Goal: Contribute content: Contribute content

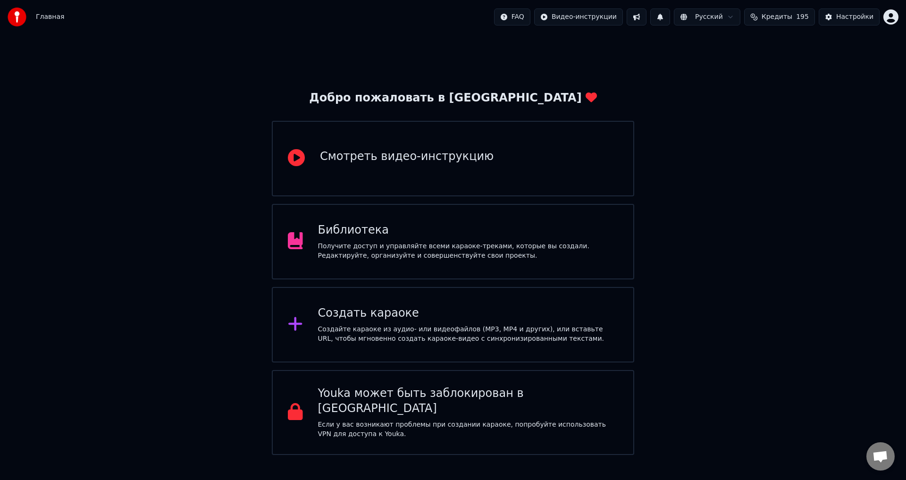
click at [349, 314] on div "Создать караоке" at bounding box center [468, 313] width 301 height 15
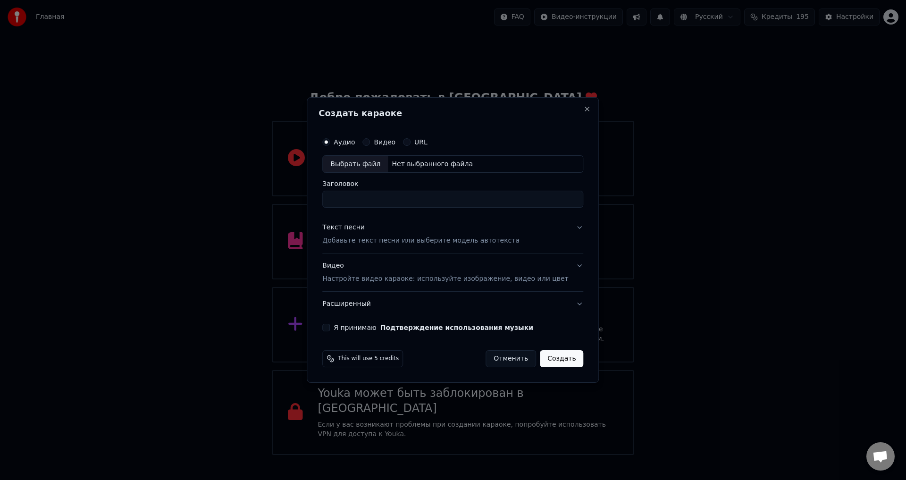
click at [387, 142] on label "Видео" at bounding box center [385, 142] width 22 height 7
click at [370, 142] on button "Видео" at bounding box center [367, 142] width 8 height 8
click at [342, 145] on div "Аудио" at bounding box center [338, 142] width 33 height 8
click at [354, 142] on label "Аудио" at bounding box center [344, 142] width 21 height 7
click at [330, 142] on button "Аудио" at bounding box center [326, 142] width 8 height 8
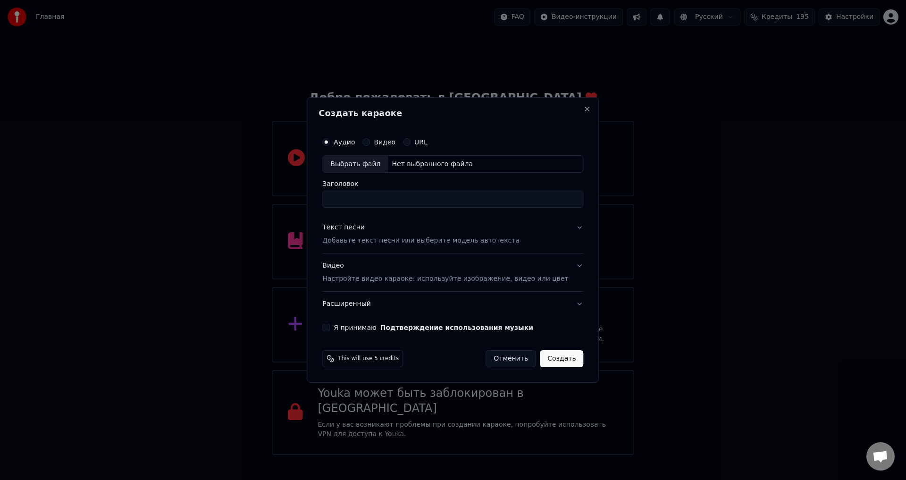
click at [416, 161] on div "Нет выбранного файла" at bounding box center [432, 164] width 89 height 9
click at [509, 132] on div "Аудио Видео URL Выбрать файл Нет выбранного файла Заголовок Текст песни Добавьт…" at bounding box center [453, 232] width 269 height 207
click at [406, 167] on div "Нет выбранного файла" at bounding box center [432, 164] width 89 height 9
drag, startPoint x: 491, startPoint y: 199, endPoint x: 416, endPoint y: 196, distance: 75.1
click at [416, 196] on input "**********" at bounding box center [452, 199] width 261 height 17
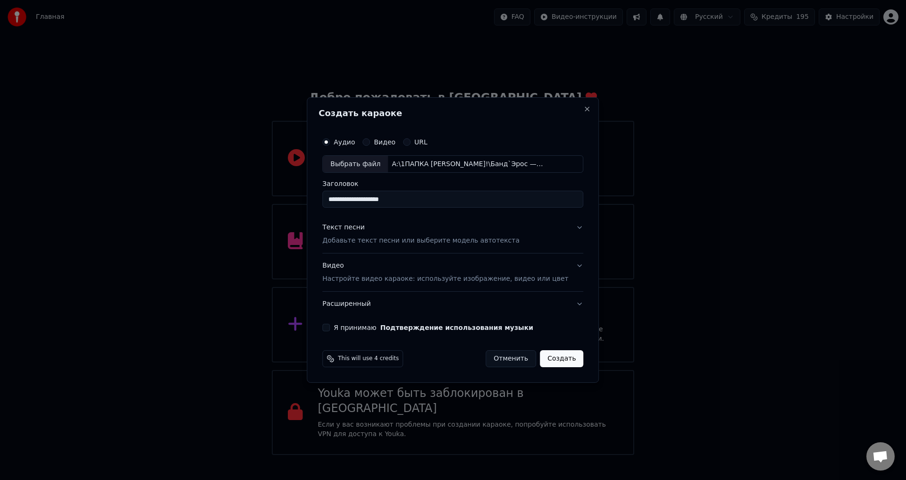
type input "**********"
click at [410, 232] on div "Текст песни Добавьте текст песни или выберите модель автотекста" at bounding box center [420, 234] width 197 height 23
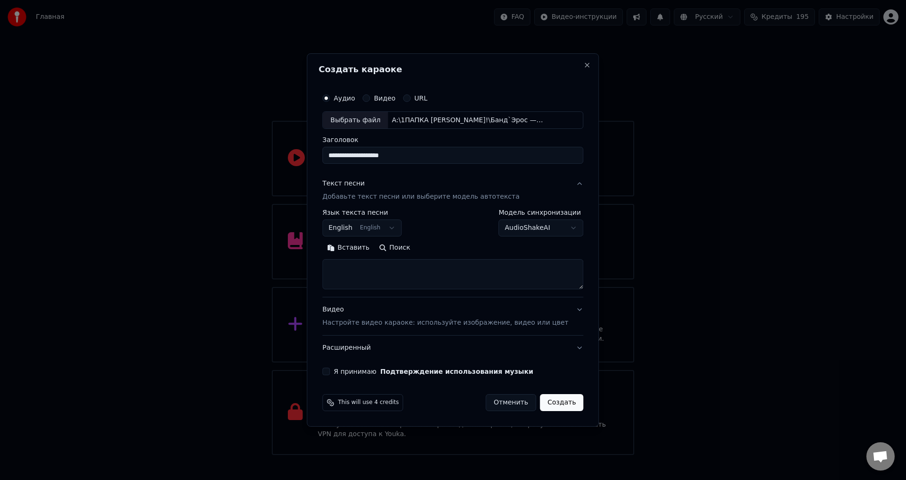
select select
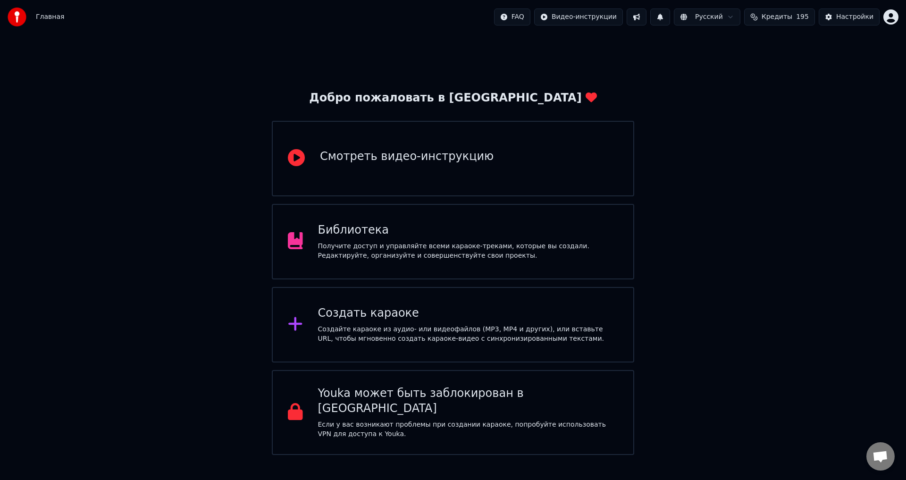
click at [379, 306] on div "Создать караоке" at bounding box center [468, 313] width 301 height 15
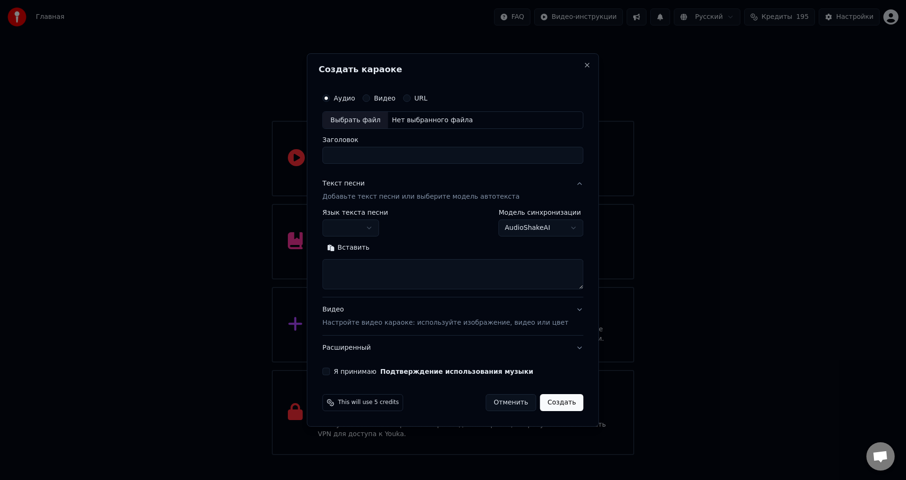
click at [361, 254] on button "Вставить" at bounding box center [348, 248] width 52 height 15
click at [350, 95] on label "Аудио" at bounding box center [344, 98] width 21 height 7
click at [330, 94] on button "Аудио" at bounding box center [326, 98] width 8 height 8
click at [383, 112] on div "Выбрать файл" at bounding box center [355, 120] width 65 height 17
type textarea "**********"
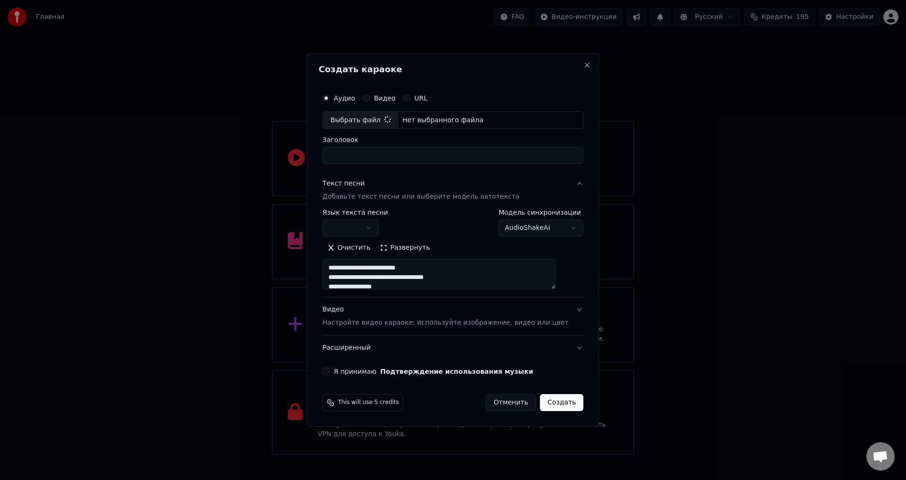
type input "**********"
type textarea "**********"
drag, startPoint x: 483, startPoint y: 160, endPoint x: 417, endPoint y: 152, distance: 66.0
click at [417, 152] on input "**********" at bounding box center [452, 155] width 261 height 17
type input "**********"
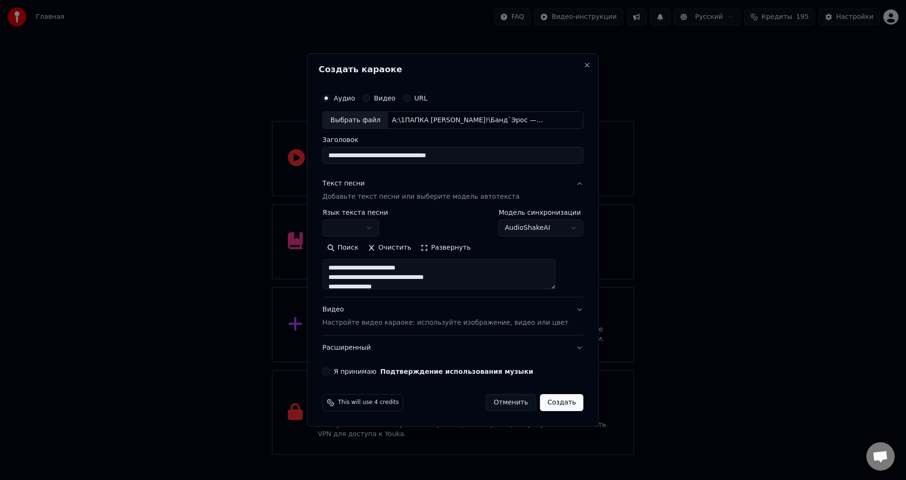
type textarea "**********"
type input "**********"
click at [379, 227] on button "button" at bounding box center [350, 228] width 57 height 17
click at [450, 252] on button "Развернуть" at bounding box center [445, 248] width 59 height 15
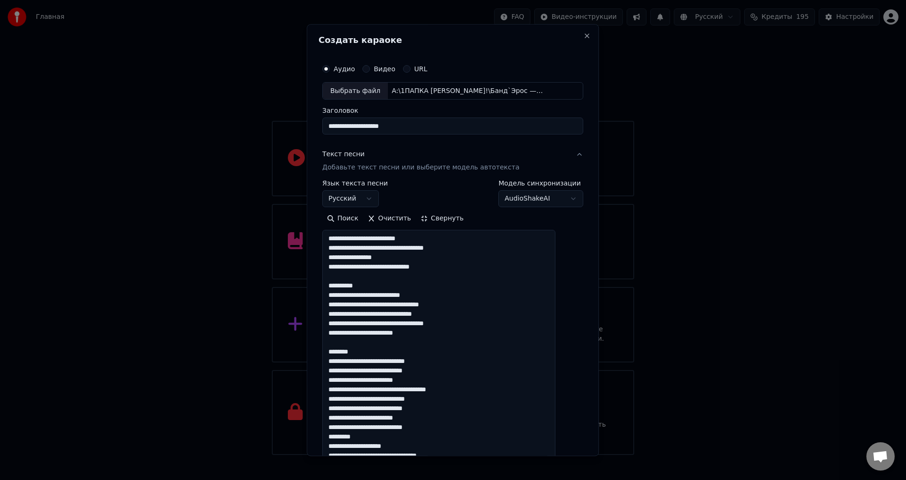
drag, startPoint x: 373, startPoint y: 287, endPoint x: 327, endPoint y: 275, distance: 47.7
click at [327, 275] on div "**********" at bounding box center [453, 240] width 292 height 432
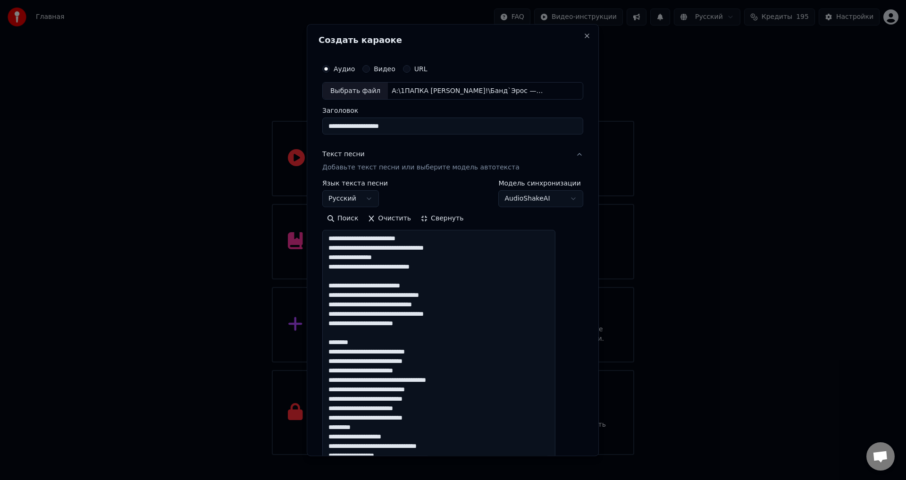
drag, startPoint x: 373, startPoint y: 345, endPoint x: 338, endPoint y: 334, distance: 36.4
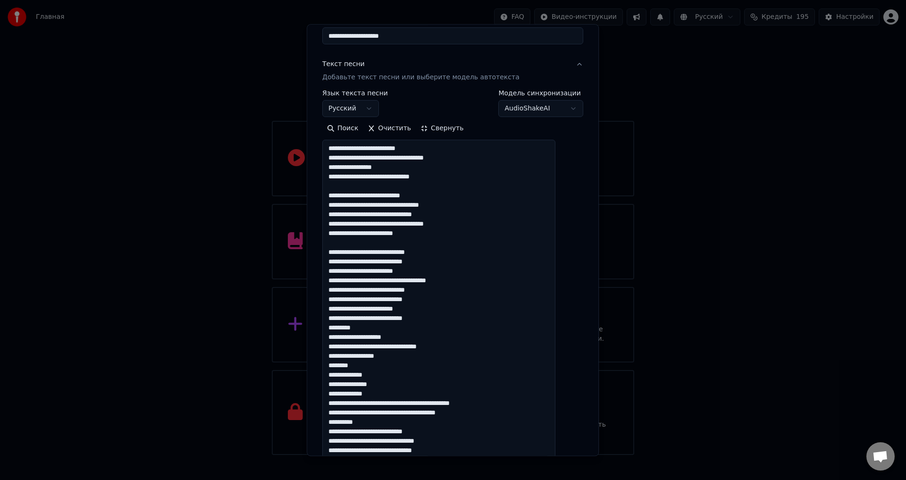
scroll to position [189, 0]
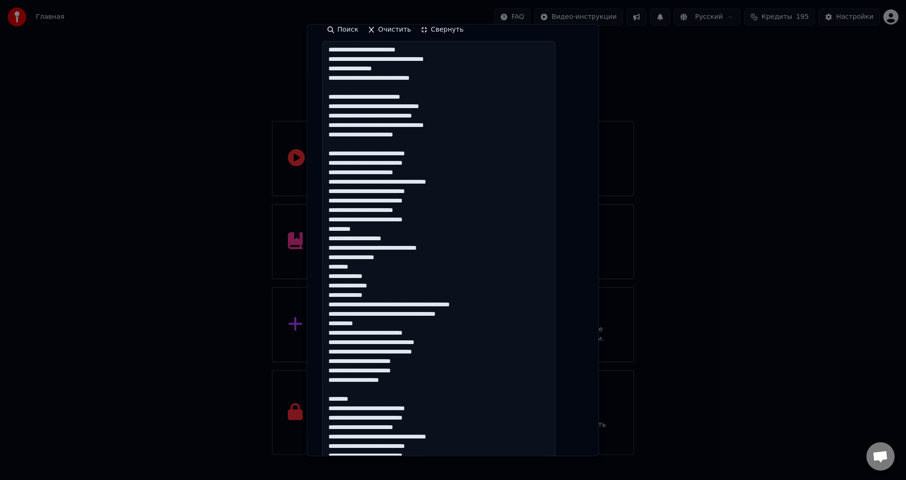
drag, startPoint x: 372, startPoint y: 325, endPoint x: 326, endPoint y: 240, distance: 97.2
click at [326, 240] on div "**********" at bounding box center [453, 240] width 292 height 432
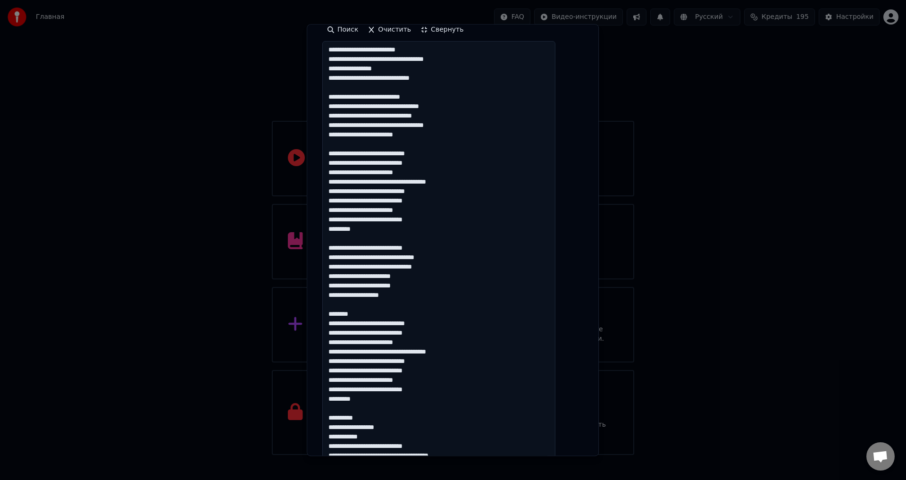
drag, startPoint x: 369, startPoint y: 312, endPoint x: 326, endPoint y: 312, distance: 42.5
click at [326, 312] on div "**********" at bounding box center [453, 240] width 292 height 432
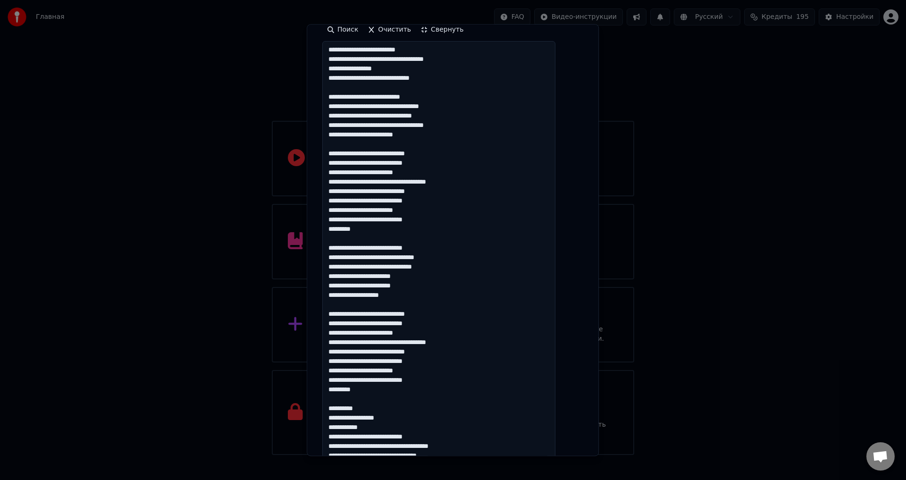
drag, startPoint x: 380, startPoint y: 405, endPoint x: 323, endPoint y: 401, distance: 57.3
click at [323, 401] on div "**********" at bounding box center [453, 240] width 292 height 432
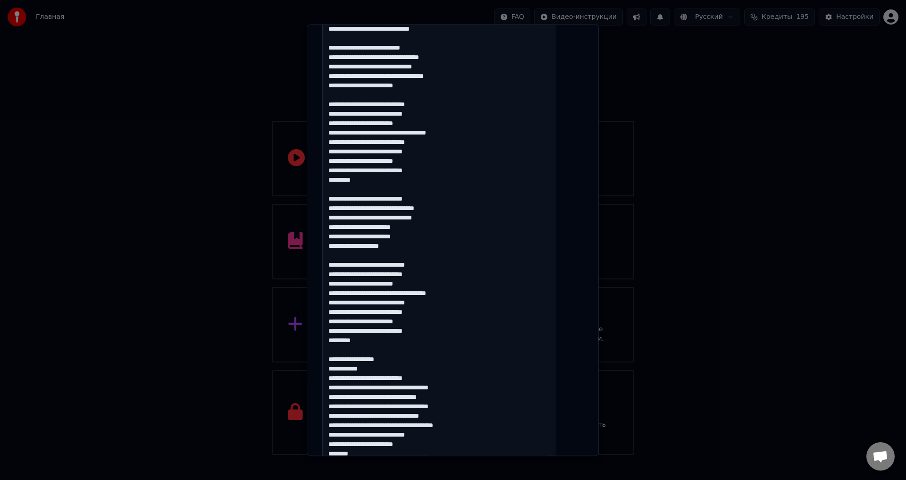
scroll to position [378, 0]
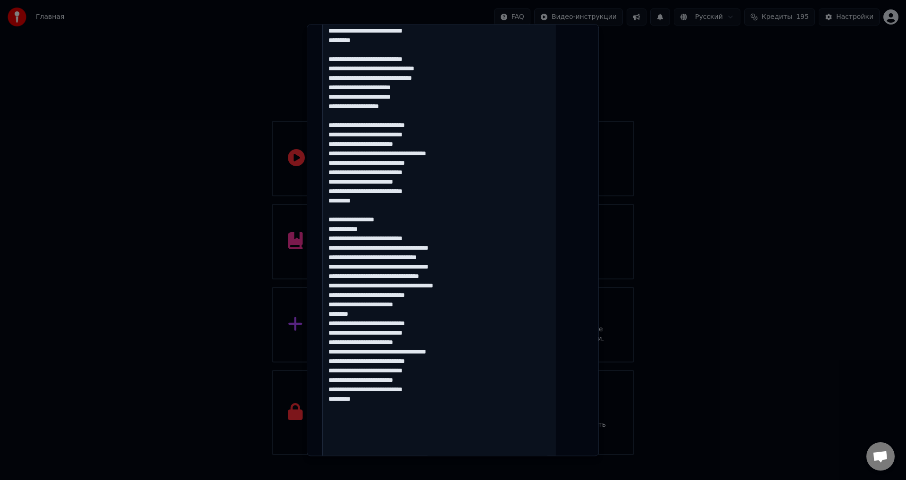
drag, startPoint x: 373, startPoint y: 316, endPoint x: 326, endPoint y: 316, distance: 47.2
click at [326, 316] on div "**********" at bounding box center [453, 240] width 292 height 432
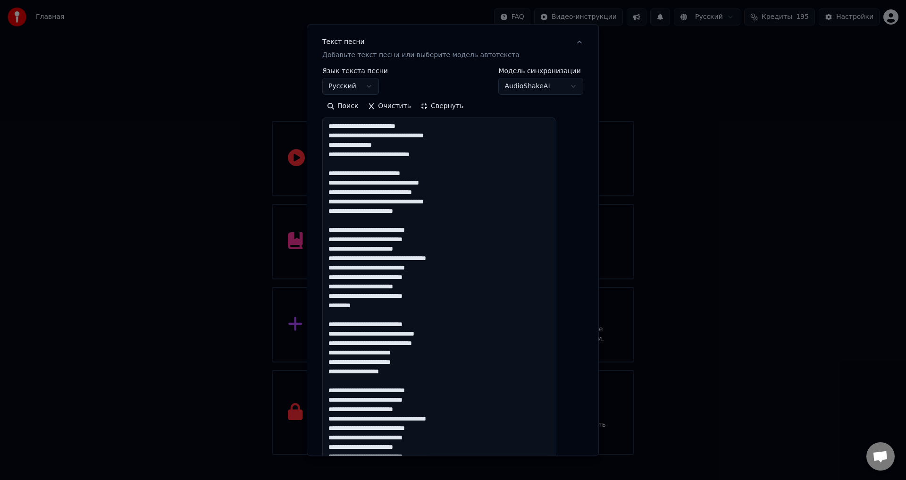
scroll to position [94, 0]
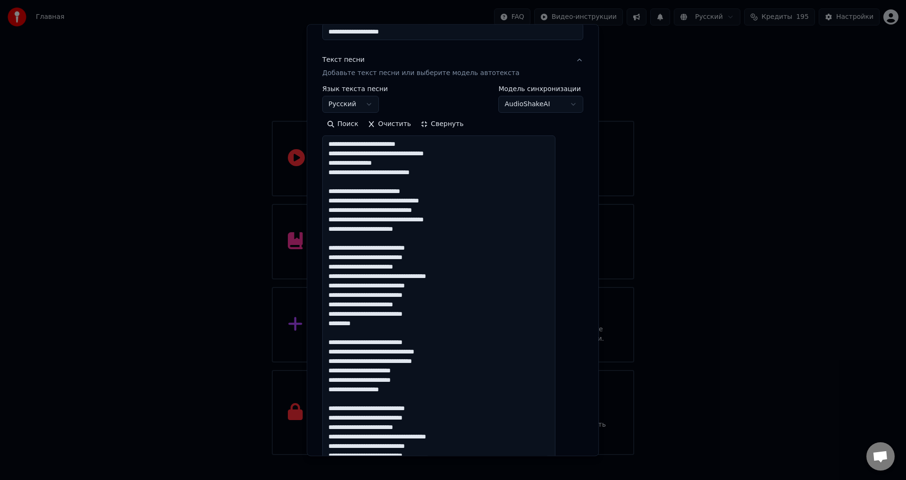
click at [429, 192] on textarea at bounding box center [438, 474] width 233 height 677
click at [446, 203] on textarea at bounding box center [438, 474] width 233 height 677
click at [447, 203] on textarea at bounding box center [438, 474] width 233 height 677
click at [461, 222] on textarea at bounding box center [438, 474] width 233 height 677
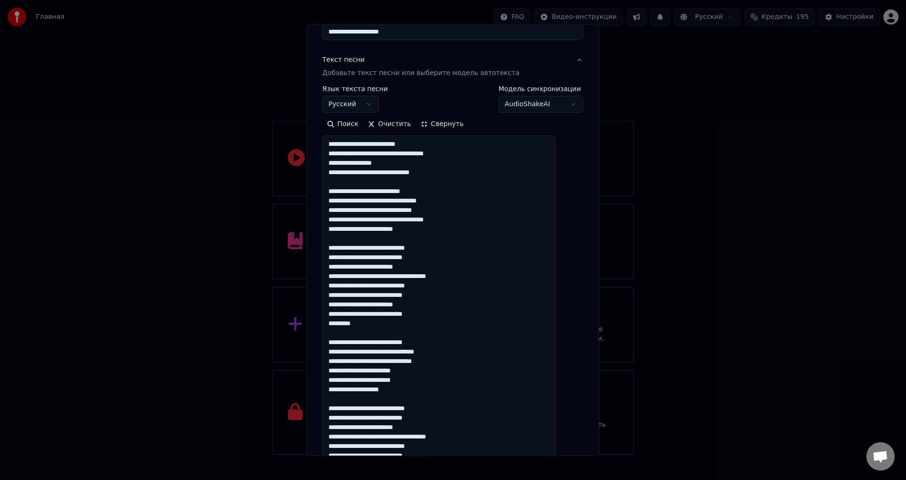
click at [461, 222] on textarea at bounding box center [438, 474] width 233 height 677
click at [431, 224] on textarea at bounding box center [438, 474] width 233 height 677
click at [421, 260] on textarea at bounding box center [438, 474] width 233 height 677
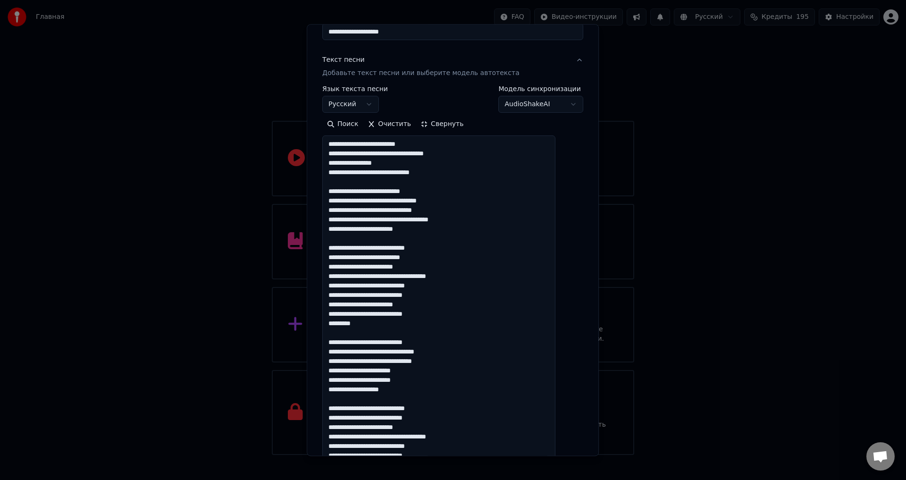
click at [426, 342] on textarea at bounding box center [438, 474] width 233 height 677
click at [392, 353] on textarea at bounding box center [438, 474] width 233 height 677
click at [358, 363] on textarea at bounding box center [438, 474] width 233 height 677
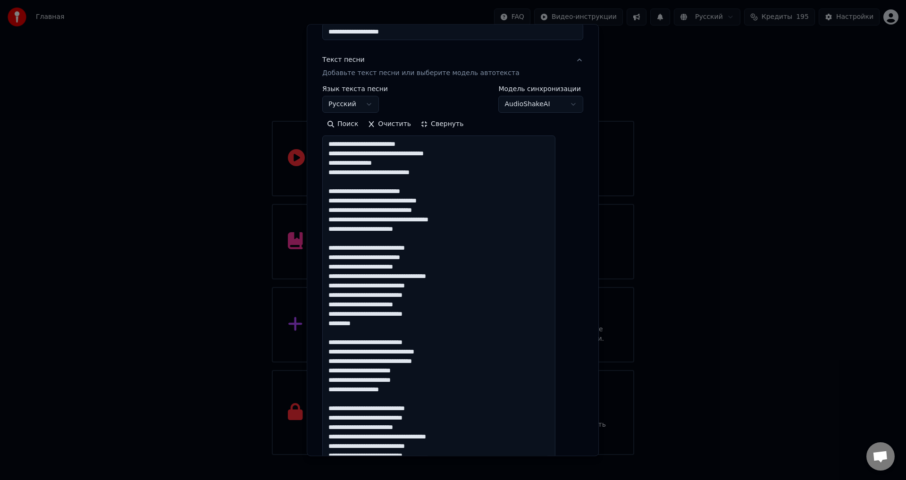
click at [358, 363] on textarea at bounding box center [438, 474] width 233 height 677
click at [397, 381] on textarea at bounding box center [438, 474] width 233 height 677
click at [356, 362] on textarea at bounding box center [438, 474] width 233 height 677
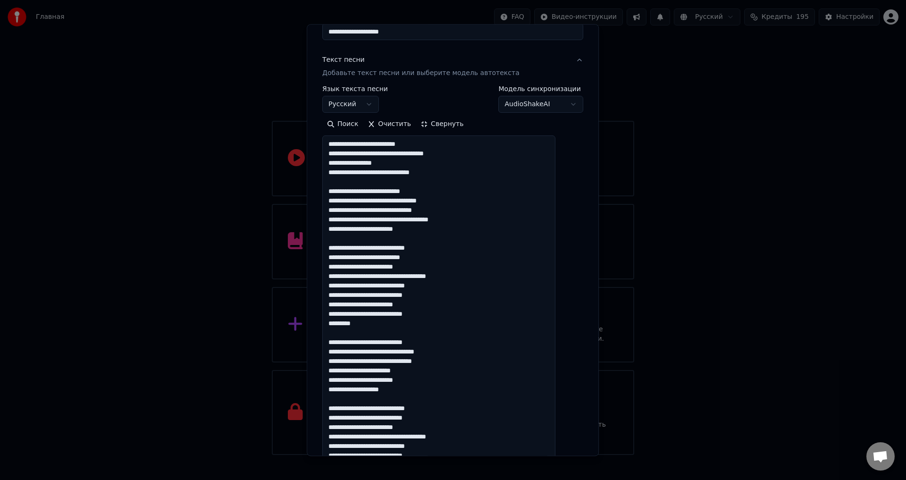
click at [428, 344] on textarea at bounding box center [438, 474] width 233 height 677
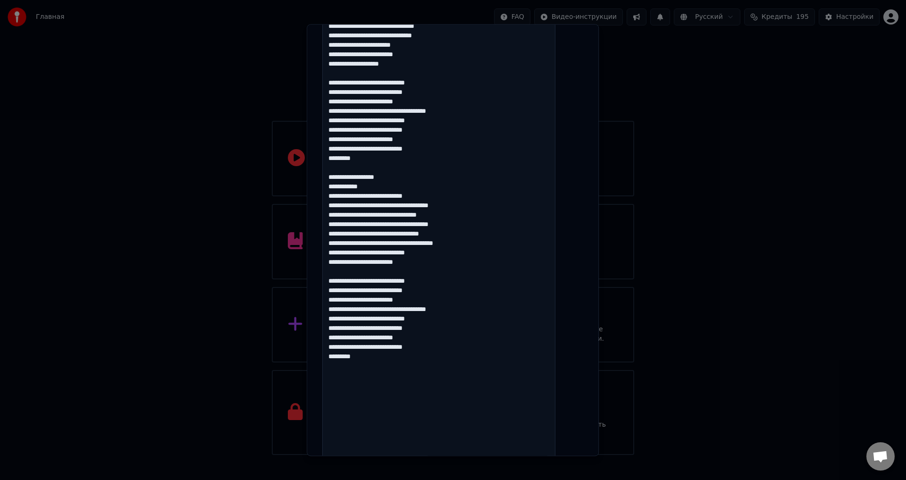
scroll to position [566, 0]
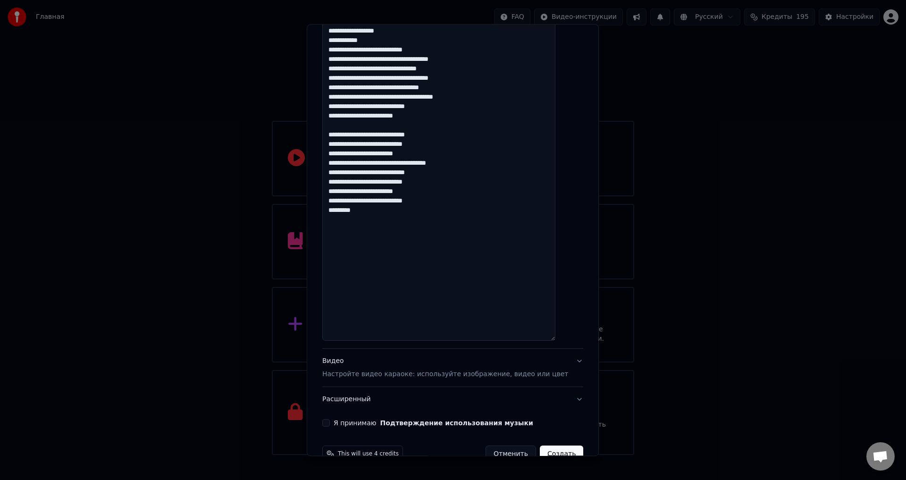
type textarea "**********"
click at [397, 366] on div "Видео Настройте видео караоке: используйте изображение, видео или цвет" at bounding box center [445, 368] width 246 height 23
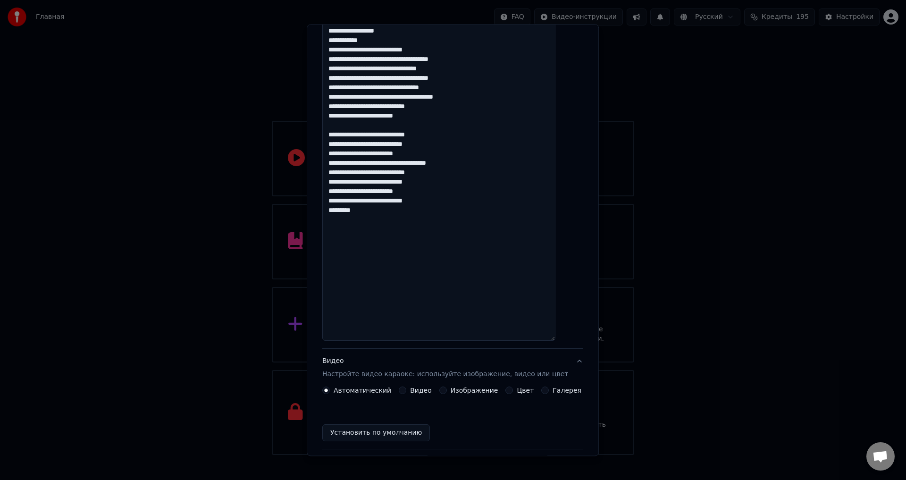
scroll to position [0, 0]
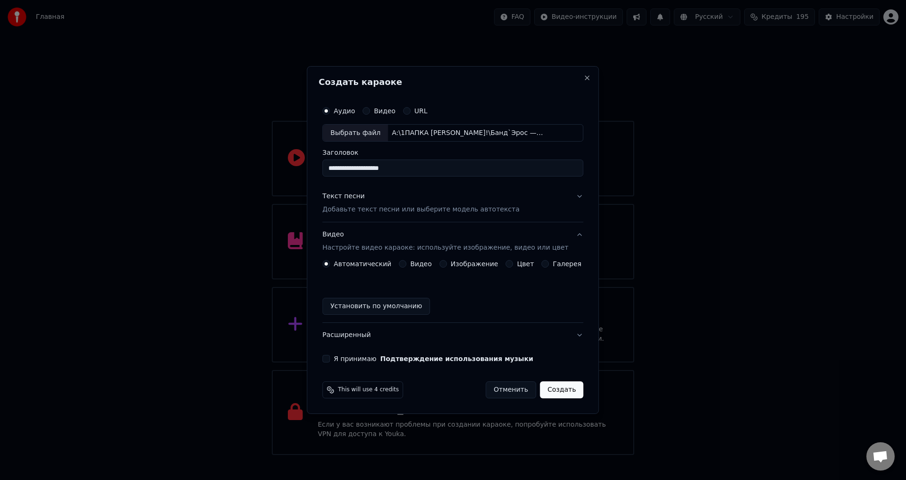
click at [422, 263] on label "Видео" at bounding box center [421, 264] width 22 height 7
click at [406, 263] on button "Видео" at bounding box center [403, 264] width 8 height 8
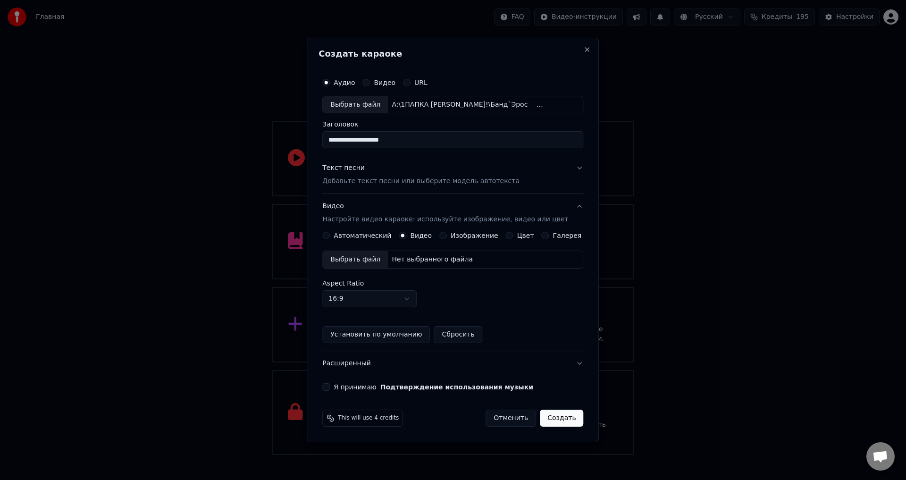
click at [402, 267] on div "Выбрать файл Нет выбранного файла" at bounding box center [452, 260] width 261 height 18
click at [330, 387] on button "Я принимаю Подтверждение использования музыки" at bounding box center [326, 387] width 8 height 8
click at [522, 177] on button "Текст песни Добавьте текст песни или выберите модель автотекста" at bounding box center [452, 175] width 261 height 38
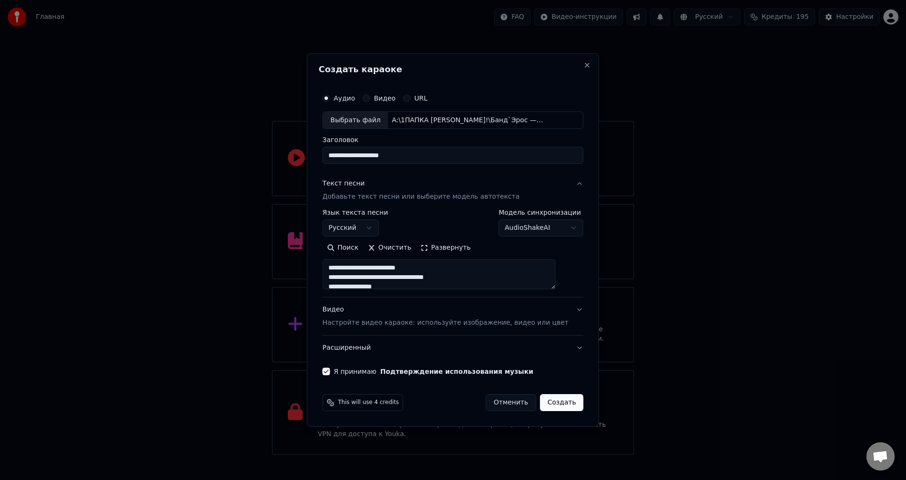
click at [404, 154] on input "**********" at bounding box center [452, 155] width 261 height 17
type input "**********"
click at [553, 406] on button "Создать" at bounding box center [561, 402] width 43 height 17
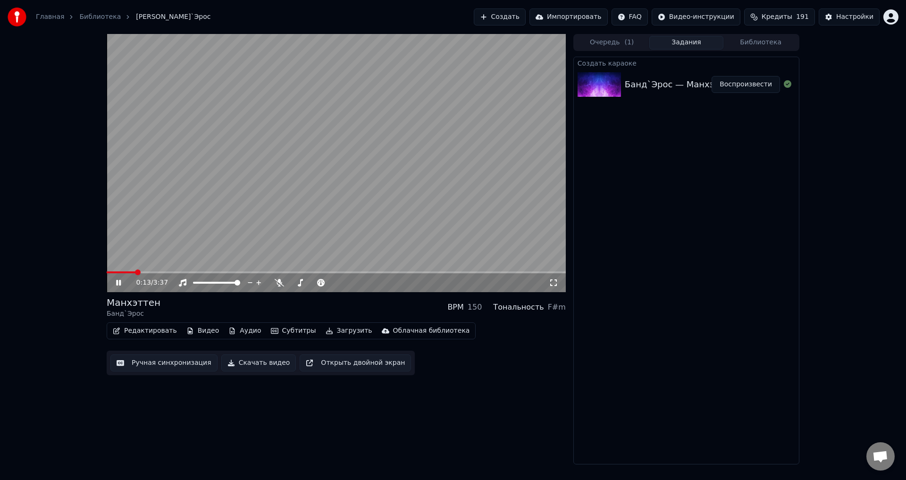
click at [252, 103] on video at bounding box center [336, 163] width 459 height 258
click at [783, 44] on button "Библиотека" at bounding box center [761, 43] width 75 height 14
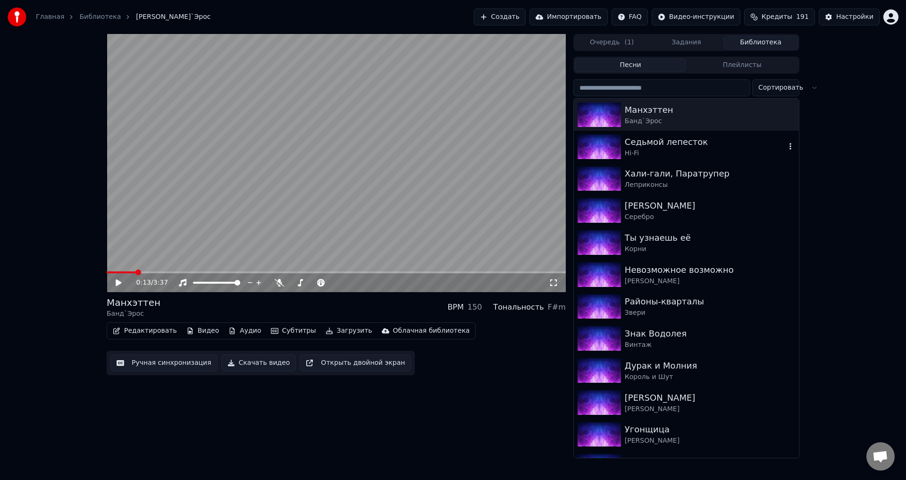
click at [693, 142] on div "Седьмой лепесток" at bounding box center [705, 141] width 161 height 13
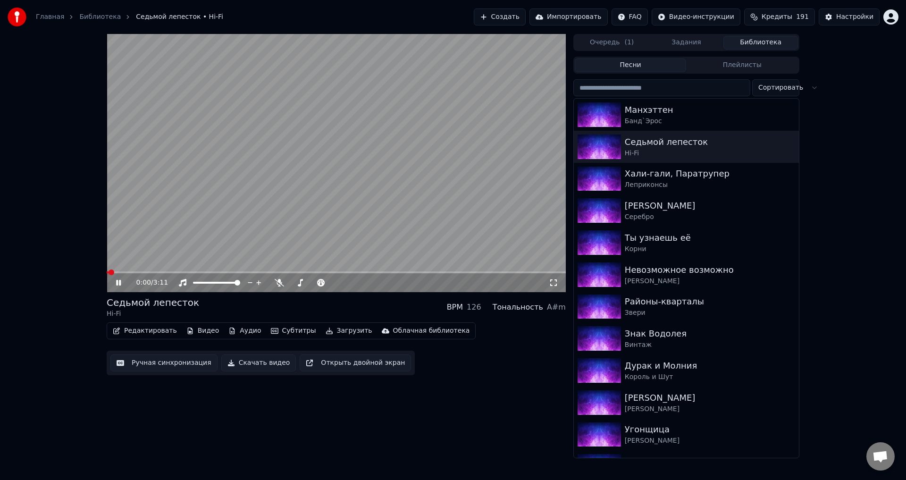
click at [341, 271] on video at bounding box center [336, 163] width 459 height 258
click at [346, 273] on span at bounding box center [336, 272] width 459 height 2
click at [367, 272] on span at bounding box center [336, 272] width 459 height 2
click at [372, 271] on span at bounding box center [336, 272] width 459 height 2
click at [396, 272] on span at bounding box center [336, 272] width 459 height 2
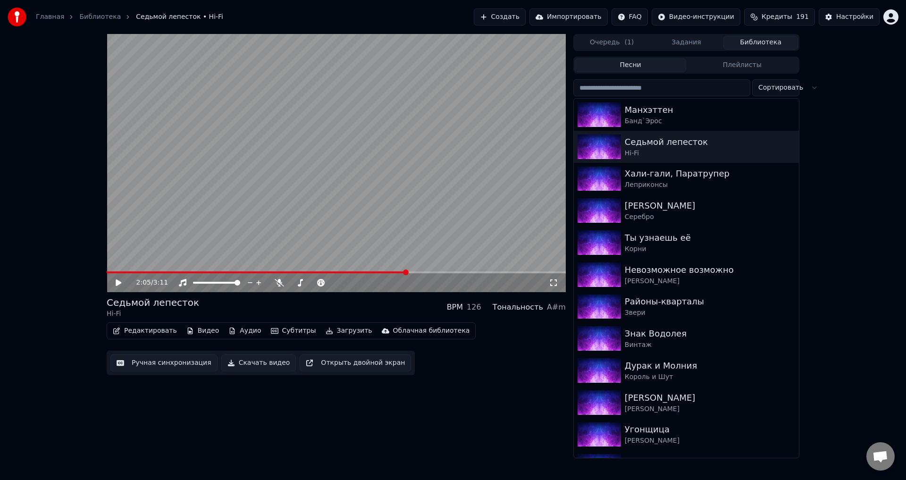
click at [407, 272] on span at bounding box center [336, 272] width 459 height 2
click at [425, 272] on span at bounding box center [336, 272] width 459 height 2
click at [412, 258] on video at bounding box center [336, 163] width 459 height 258
click at [453, 271] on span at bounding box center [336, 272] width 459 height 2
click at [467, 272] on span at bounding box center [336, 272] width 459 height 2
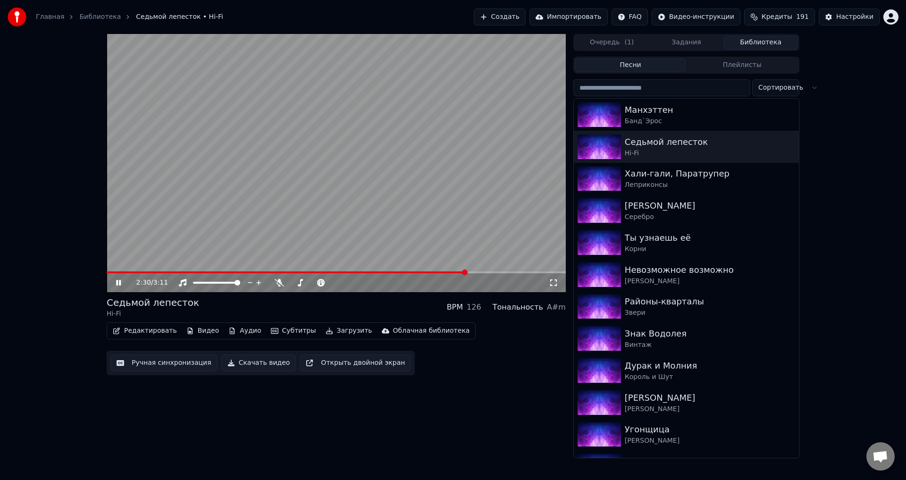
click at [478, 273] on span at bounding box center [336, 272] width 459 height 2
click at [494, 272] on span at bounding box center [336, 272] width 459 height 2
click at [504, 272] on span at bounding box center [336, 272] width 459 height 2
click at [522, 273] on span at bounding box center [336, 272] width 459 height 2
click at [537, 271] on div "2:53 / 3:11" at bounding box center [336, 163] width 459 height 258
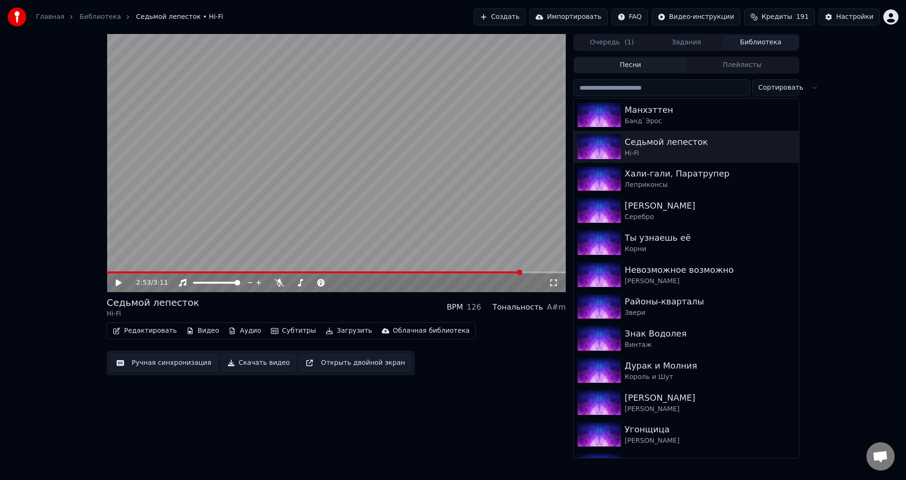
click at [537, 273] on span at bounding box center [336, 272] width 459 height 2
click at [472, 219] on video at bounding box center [336, 163] width 459 height 258
click at [440, 198] on video at bounding box center [336, 163] width 459 height 258
click at [660, 118] on div "Банд`Эрос" at bounding box center [705, 121] width 161 height 9
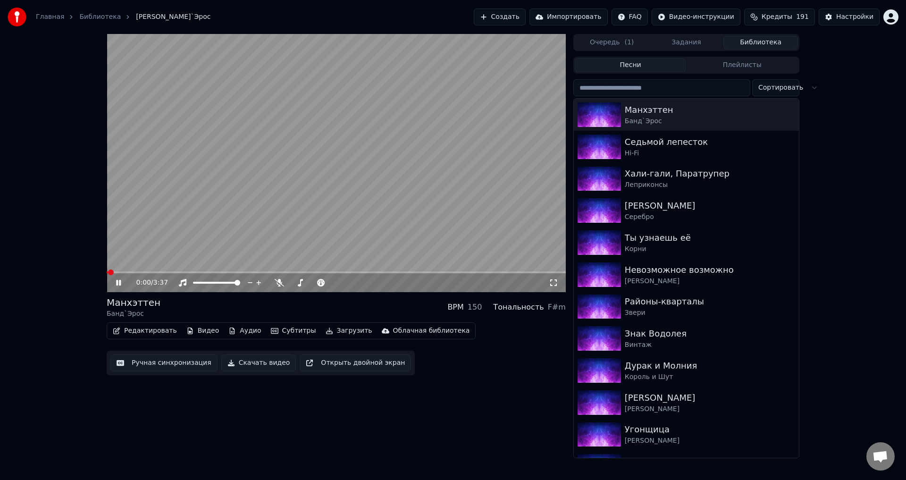
click at [337, 160] on video at bounding box center [336, 163] width 459 height 258
click at [269, 189] on video at bounding box center [336, 163] width 459 height 258
click at [127, 271] on span at bounding box center [336, 272] width 459 height 2
click at [279, 237] on video at bounding box center [336, 163] width 459 height 258
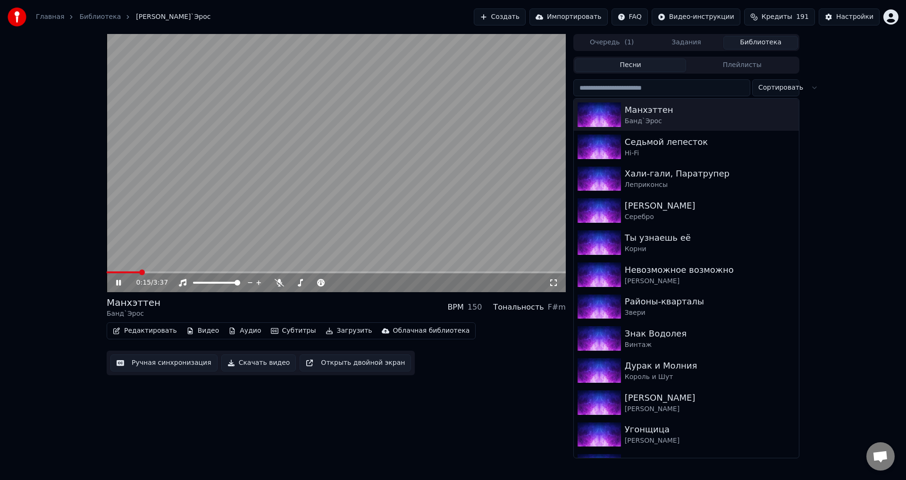
click at [166, 359] on button "Ручная синхронизация" at bounding box center [163, 363] width 107 height 17
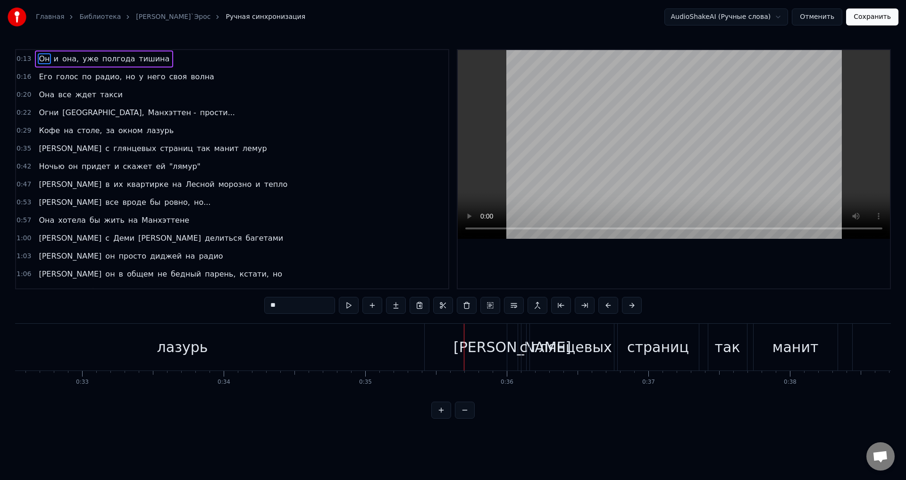
scroll to position [0, 4556]
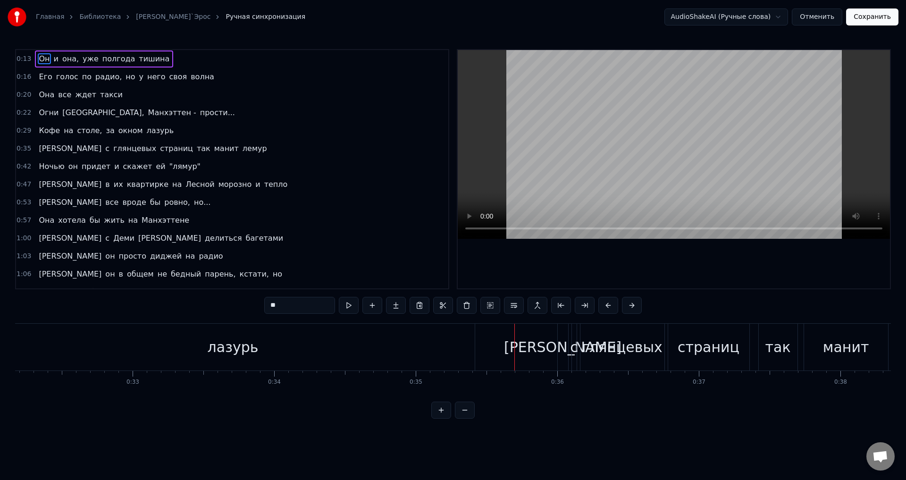
click at [213, 347] on div "лазурь" at bounding box center [233, 347] width 51 height 21
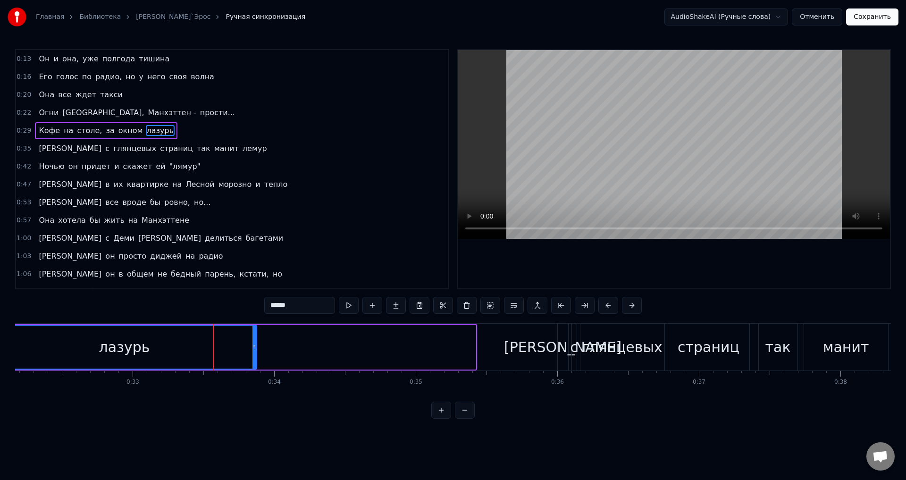
drag, startPoint x: 474, startPoint y: 345, endPoint x: 236, endPoint y: 337, distance: 238.1
click at [253, 333] on div at bounding box center [255, 347] width 4 height 43
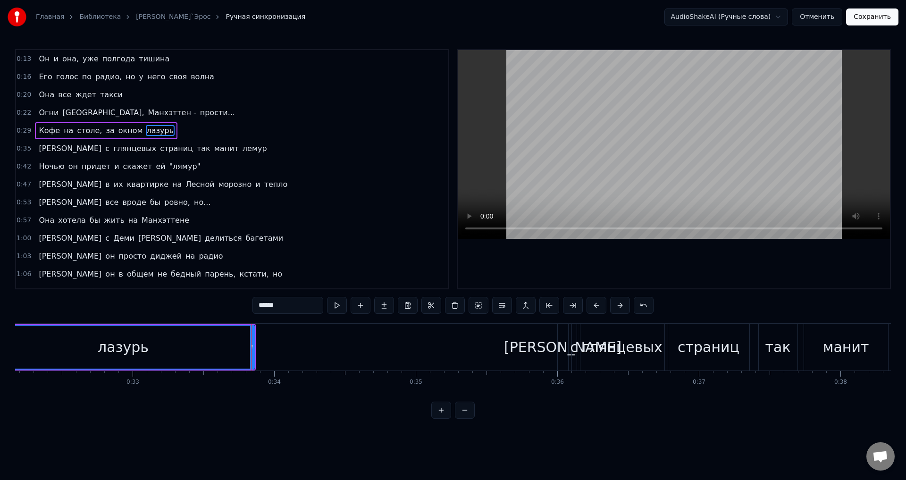
click at [153, 346] on div "лазурь" at bounding box center [123, 347] width 261 height 43
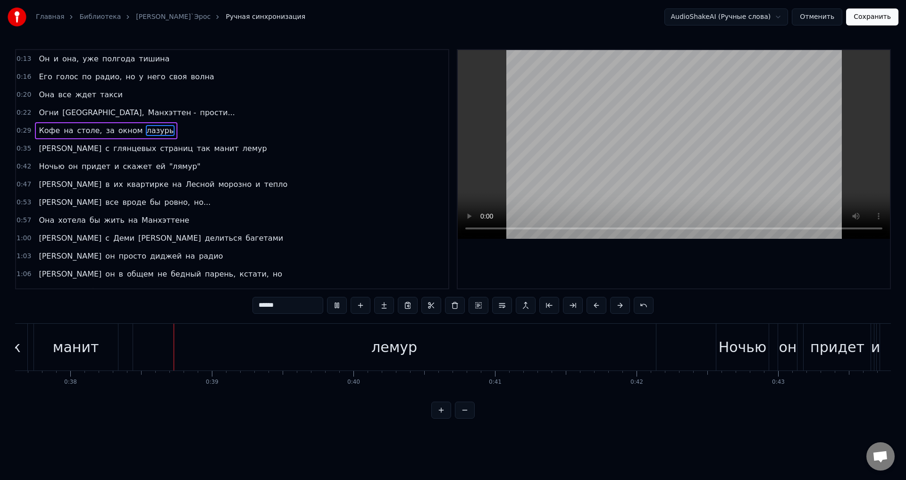
scroll to position [0, 5350]
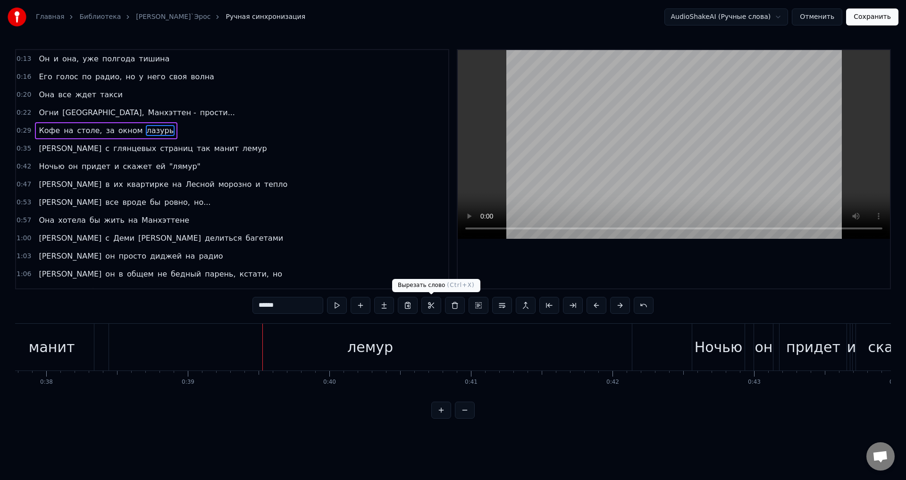
click at [380, 348] on div "лемур" at bounding box center [370, 347] width 46 height 21
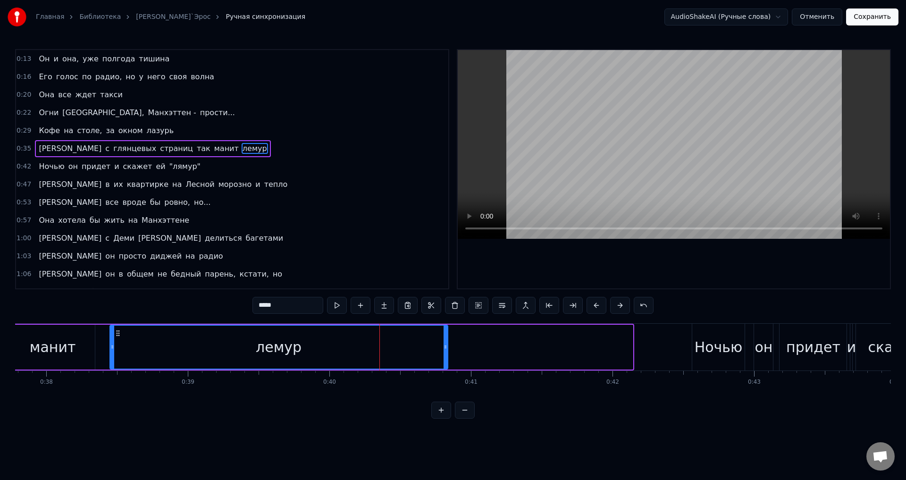
drag, startPoint x: 631, startPoint y: 344, endPoint x: 450, endPoint y: 338, distance: 181.4
click at [448, 338] on div at bounding box center [446, 347] width 4 height 43
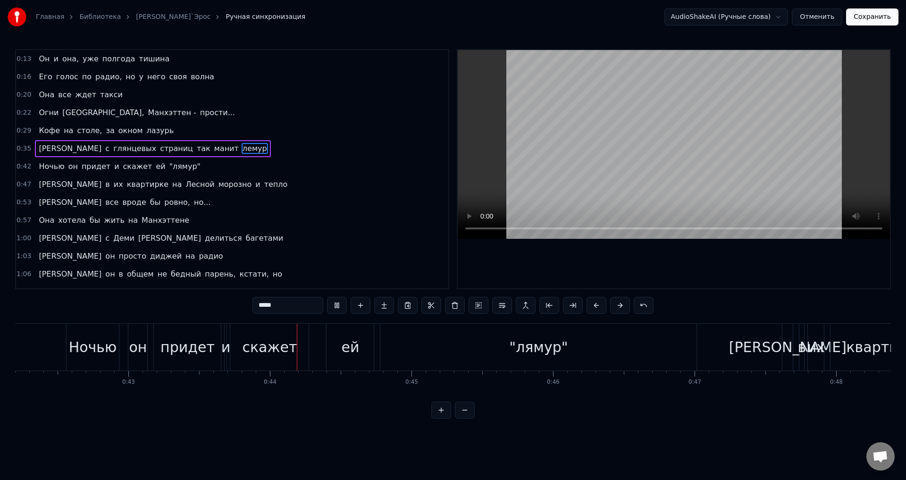
scroll to position [0, 6141]
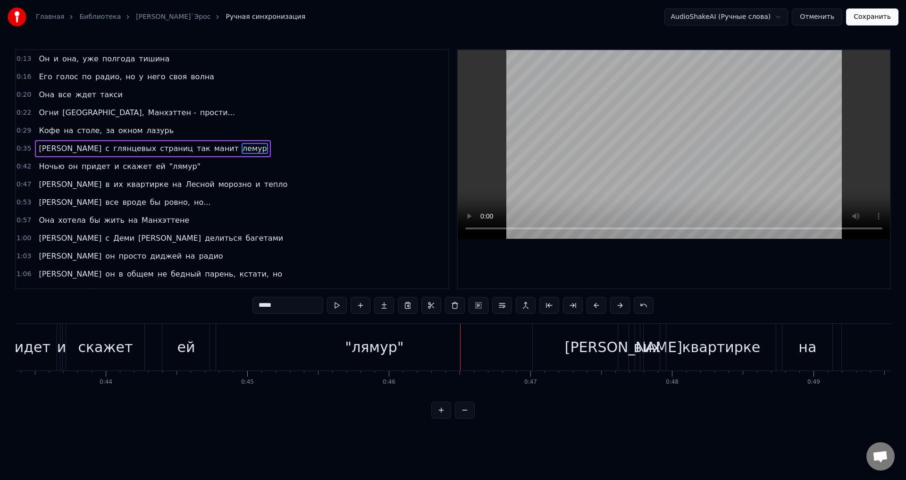
click at [405, 340] on div ""лямур"" at bounding box center [374, 347] width 316 height 47
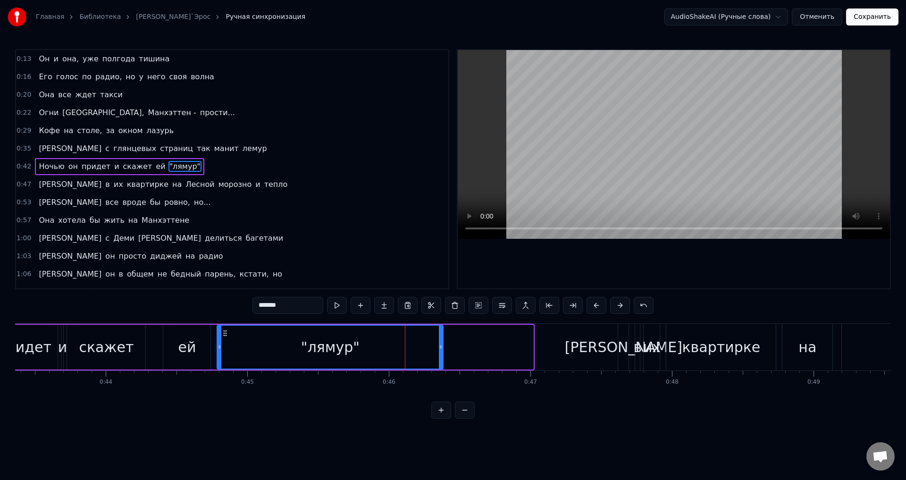
drag, startPoint x: 532, startPoint y: 346, endPoint x: 441, endPoint y: 340, distance: 90.8
click at [441, 340] on div at bounding box center [441, 347] width 4 height 43
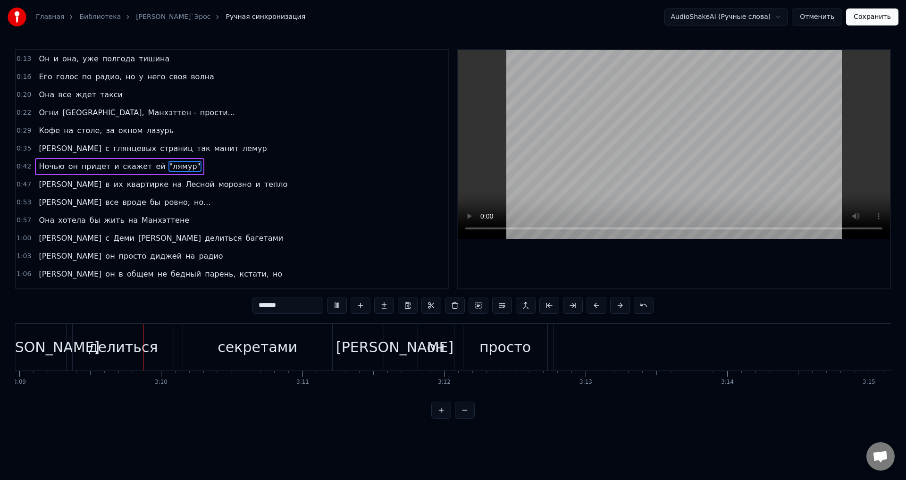
scroll to position [0, 26763]
type input "******"
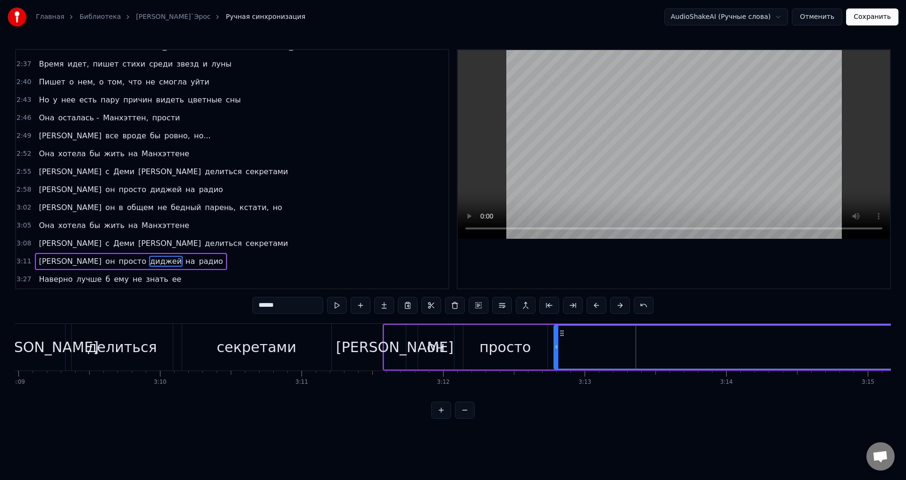
scroll to position [694, 0]
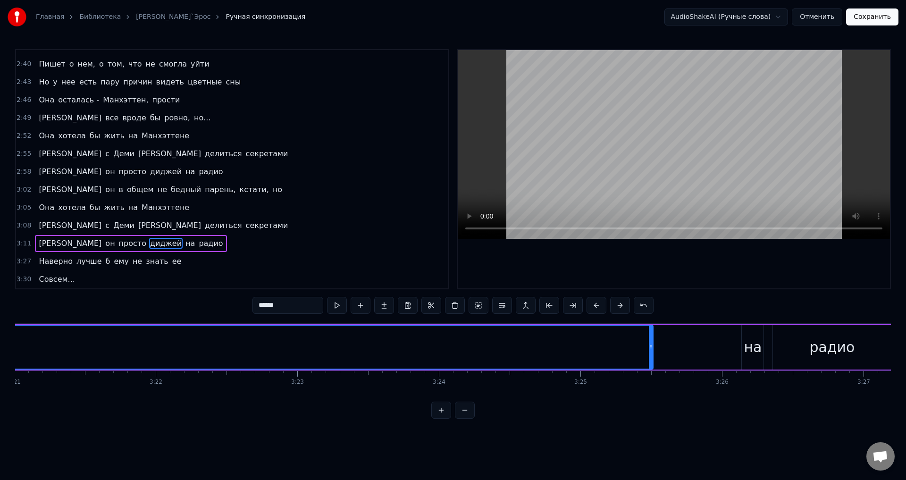
scroll to position [0, 28517]
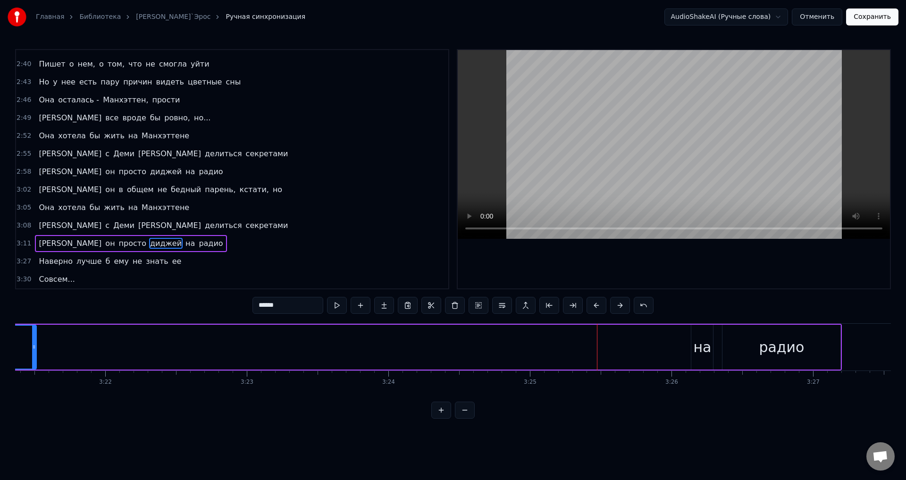
drag, startPoint x: 599, startPoint y: 343, endPoint x: 33, endPoint y: 340, distance: 566.5
click at [33, 340] on div at bounding box center [34, 347] width 4 height 43
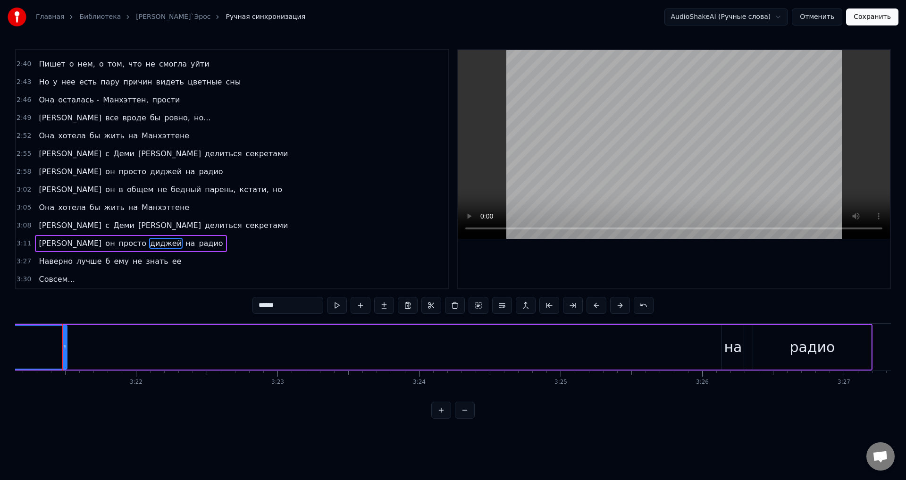
scroll to position [0, 27720]
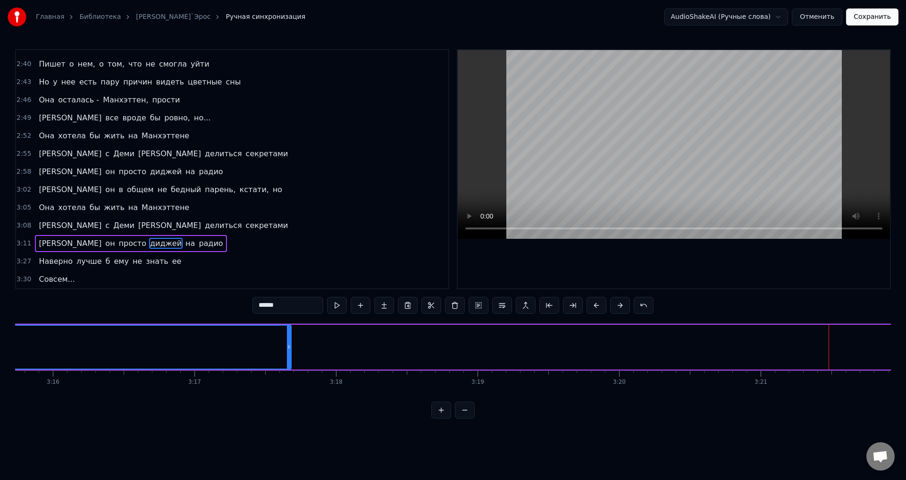
drag, startPoint x: 830, startPoint y: 347, endPoint x: 222, endPoint y: 343, distance: 608.5
click at [287, 341] on div at bounding box center [289, 347] width 4 height 43
click at [213, 347] on div "А он просто диджей на радио" at bounding box center [533, 347] width 2214 height 47
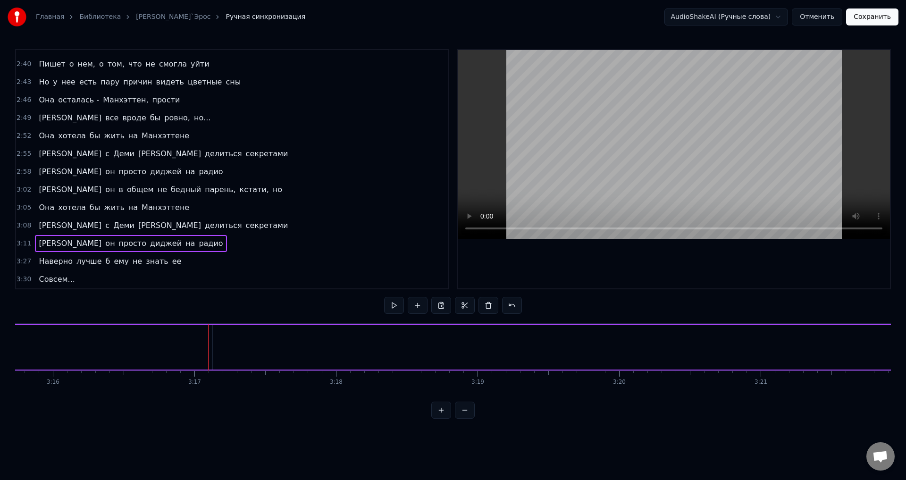
drag, startPoint x: 211, startPoint y: 346, endPoint x: 0, endPoint y: 337, distance: 210.7
click at [0, 337] on div "Главная Библиотека [PERSON_NAME]`Эрос Ручная синхронизация AudioShakeAI (Ручные…" at bounding box center [453, 209] width 906 height 419
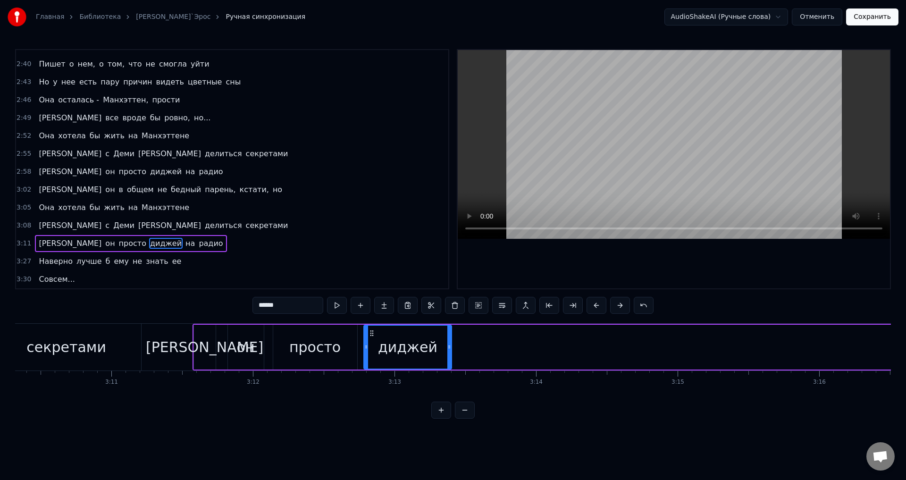
drag, startPoint x: 767, startPoint y: 348, endPoint x: 450, endPoint y: 341, distance: 316.8
click at [450, 341] on div at bounding box center [450, 347] width 4 height 43
click at [380, 338] on div "диджей" at bounding box center [407, 347] width 87 height 43
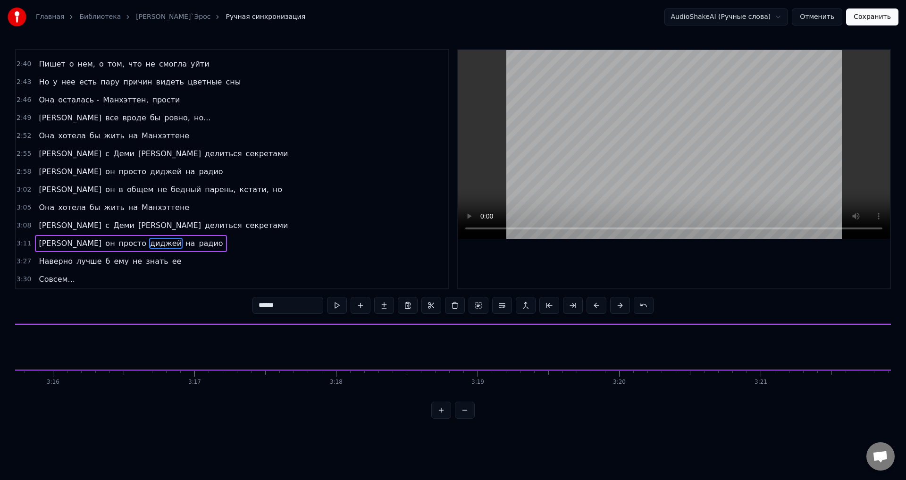
scroll to position [0, 28487]
drag, startPoint x: 735, startPoint y: 347, endPoint x: 669, endPoint y: 349, distance: 66.1
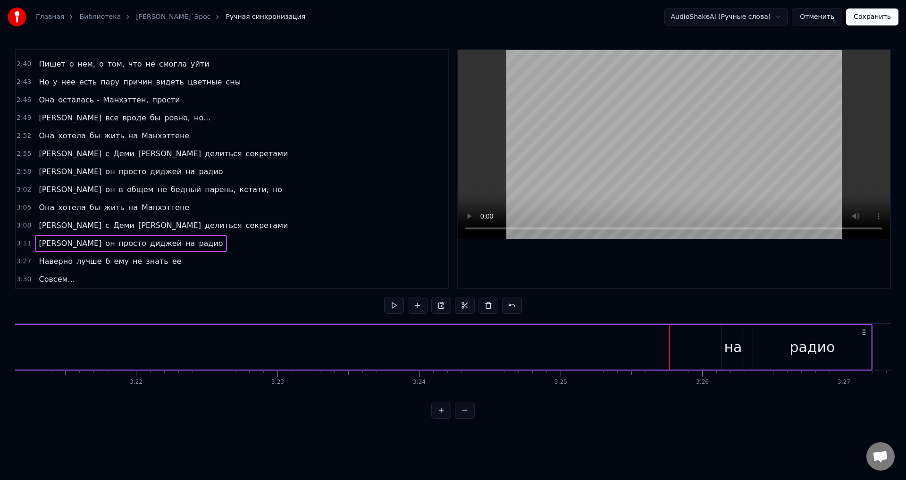
click at [738, 346] on div "на" at bounding box center [733, 347] width 18 height 21
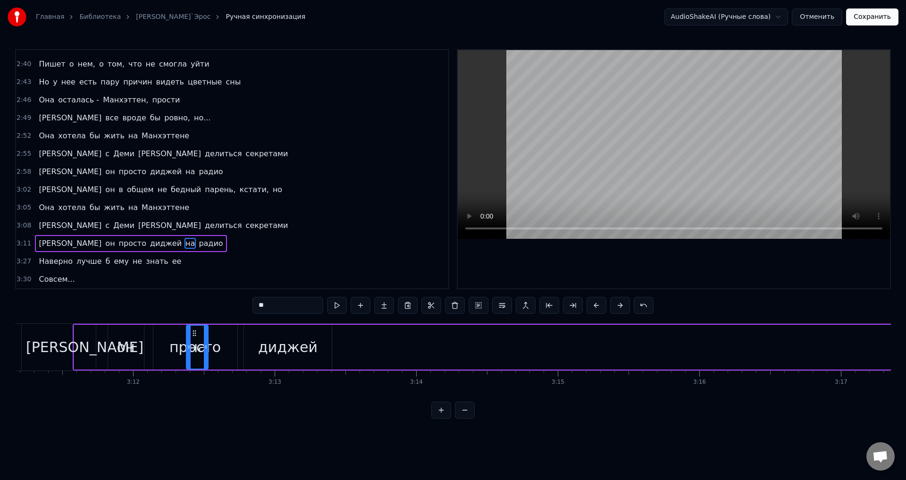
scroll to position [0, 27070]
drag, startPoint x: 731, startPoint y: 332, endPoint x: 351, endPoint y: 355, distance: 380.7
click at [351, 355] on div "на" at bounding box center [353, 347] width 21 height 43
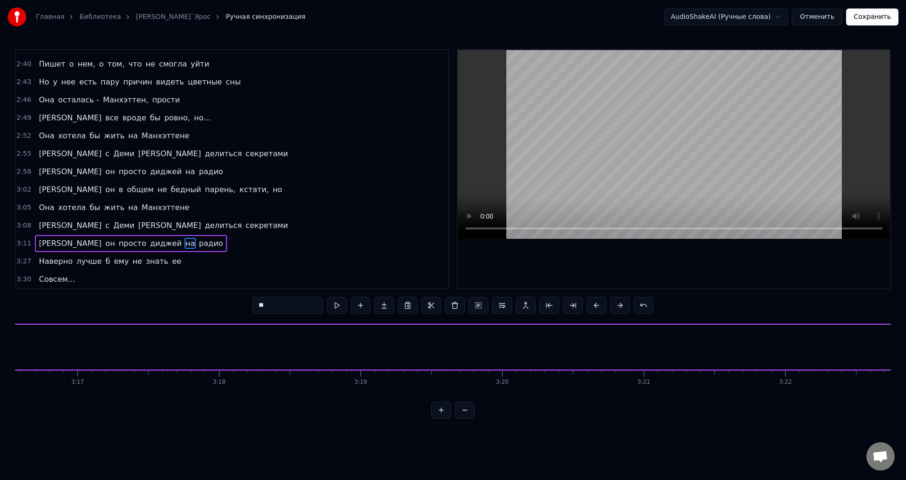
scroll to position [0, 28604]
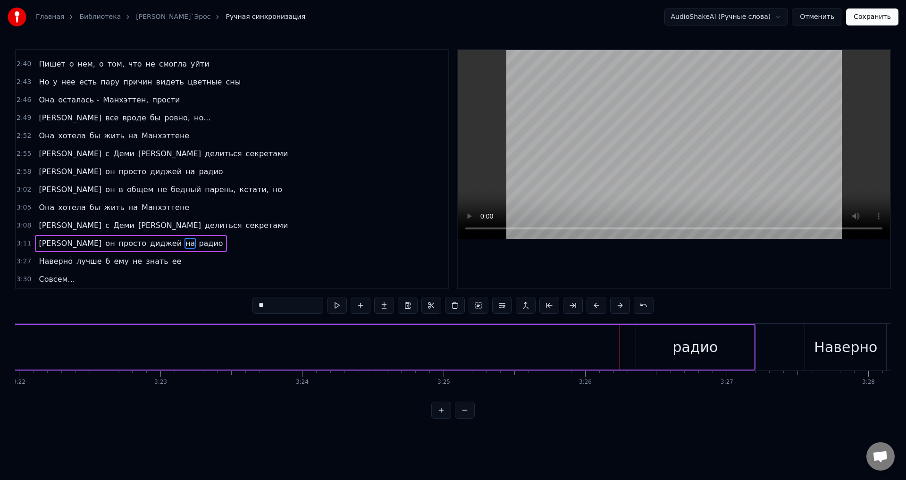
click at [699, 352] on div "радио" at bounding box center [695, 347] width 45 height 21
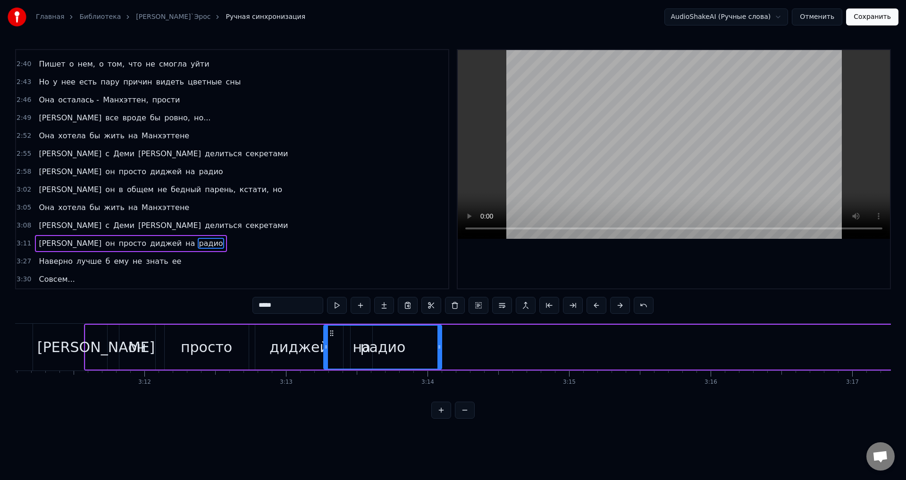
scroll to position [0, 27060]
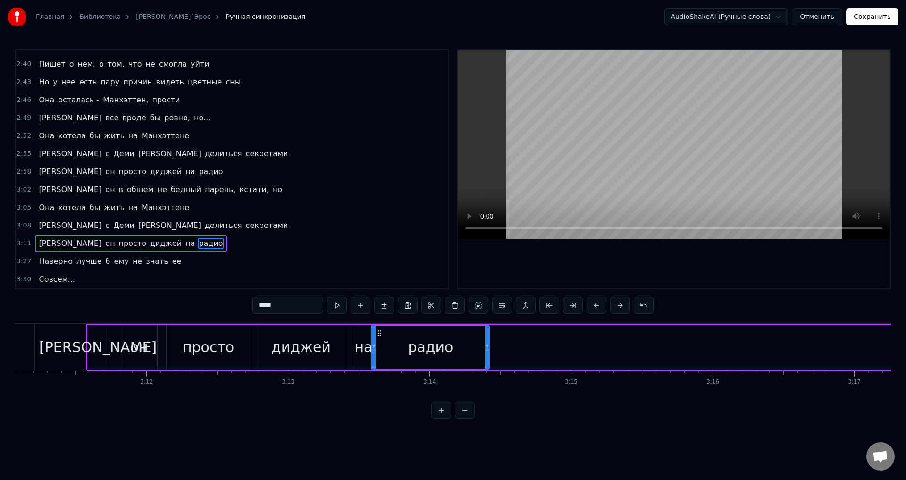
drag, startPoint x: 643, startPoint y: 332, endPoint x: 208, endPoint y: 354, distance: 436.3
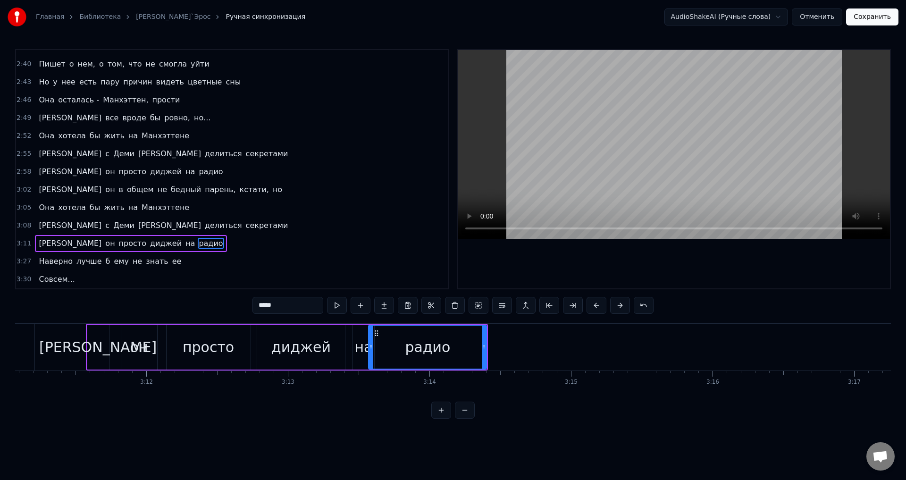
click at [289, 338] on div "диджей" at bounding box center [300, 347] width 59 height 21
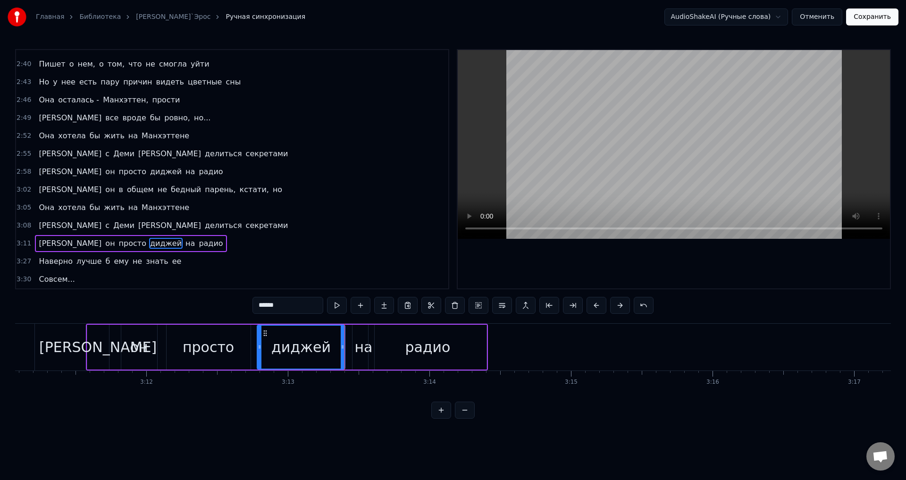
click at [362, 346] on div "на" at bounding box center [364, 347] width 18 height 21
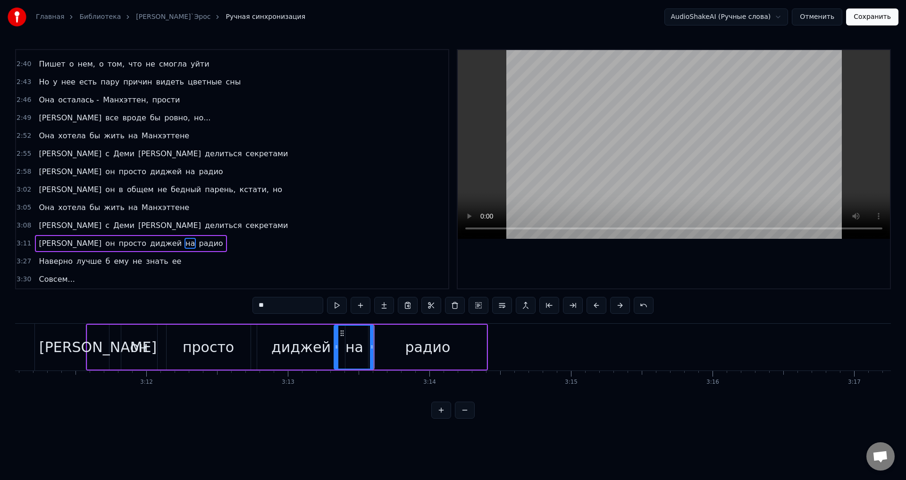
drag, startPoint x: 348, startPoint y: 348, endPoint x: 338, endPoint y: 349, distance: 10.9
click at [338, 349] on icon at bounding box center [337, 347] width 4 height 8
click at [386, 352] on div "радио" at bounding box center [428, 347] width 118 height 45
type input "*****"
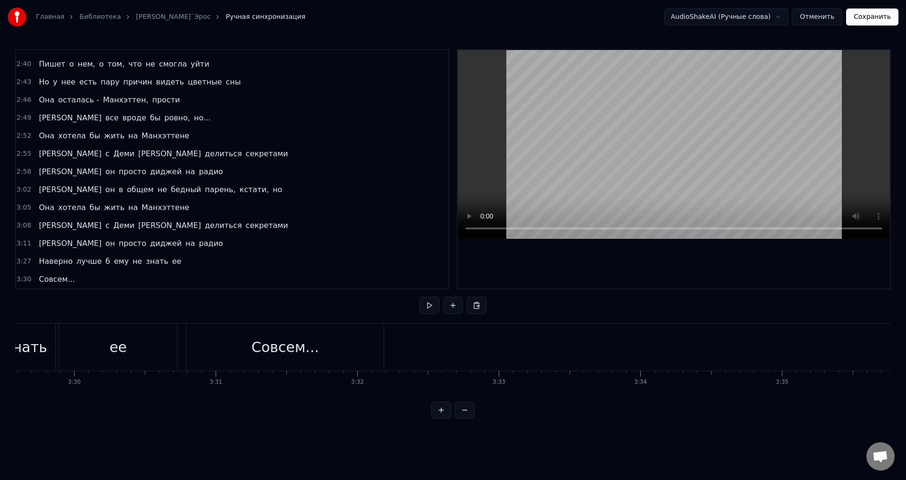
scroll to position [0, 29648]
click at [879, 11] on button "Сохранить" at bounding box center [872, 16] width 52 height 17
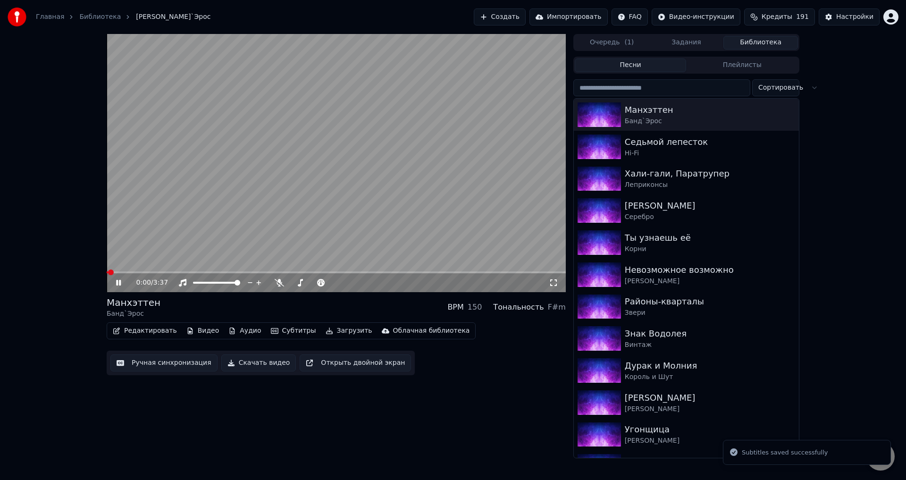
click at [197, 198] on video at bounding box center [336, 163] width 459 height 258
click at [151, 327] on button "Редактировать" at bounding box center [145, 330] width 72 height 13
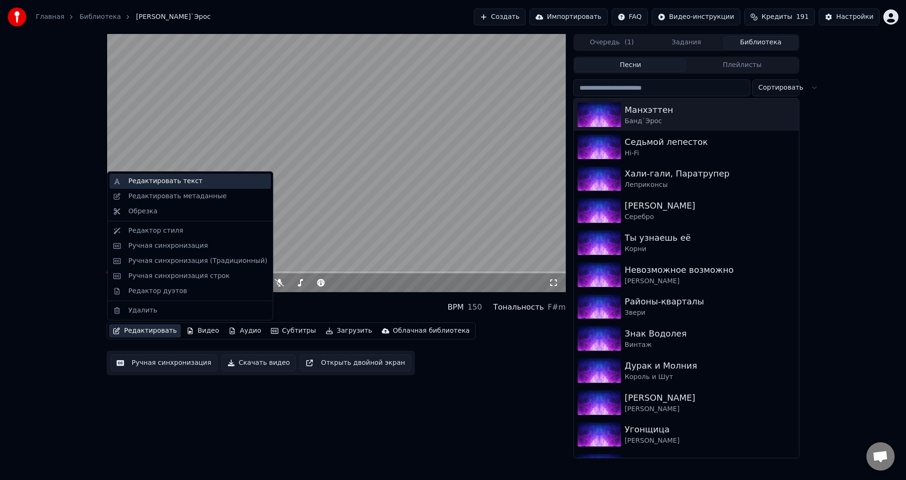
click at [160, 186] on div "Редактировать текст" at bounding box center [190, 181] width 161 height 15
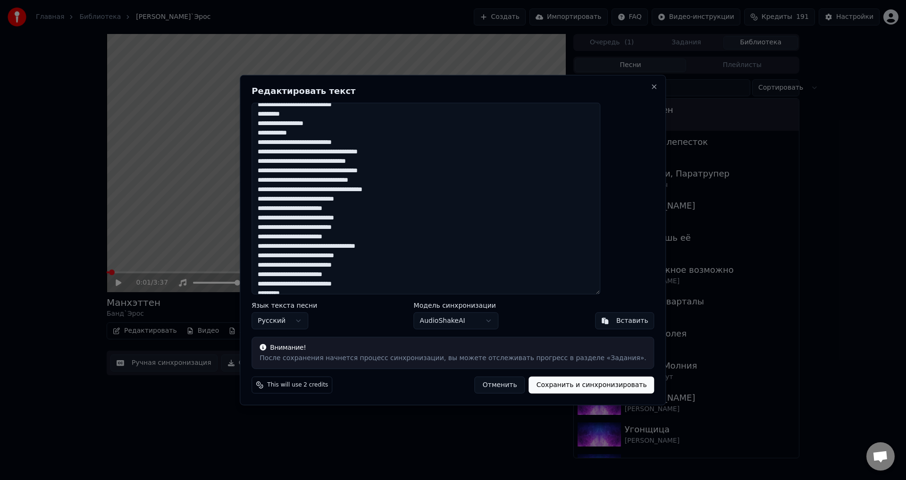
scroll to position [307, 0]
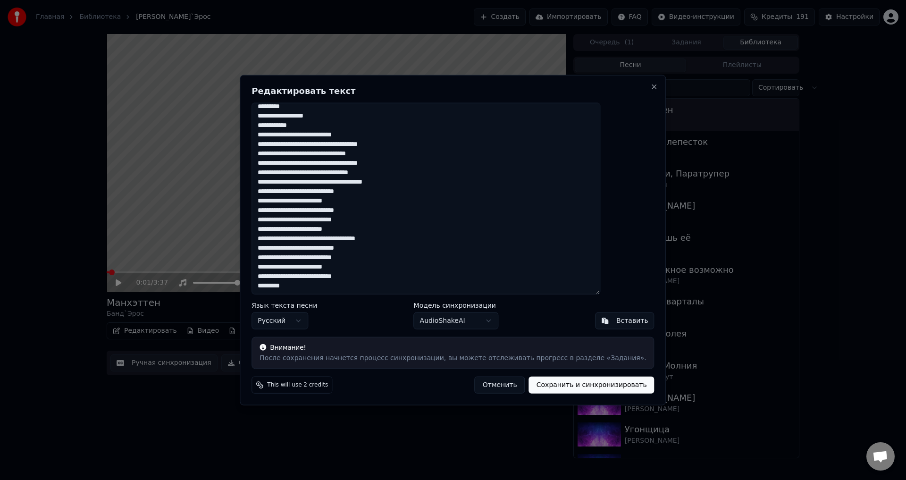
drag, startPoint x: 285, startPoint y: 210, endPoint x: 367, endPoint y: 315, distance: 132.9
click at [367, 315] on div "Редактировать текст Язык текста песни Русский Модель синхронизации AudioShakeAI…" at bounding box center [453, 240] width 426 height 331
paste textarea "**********"
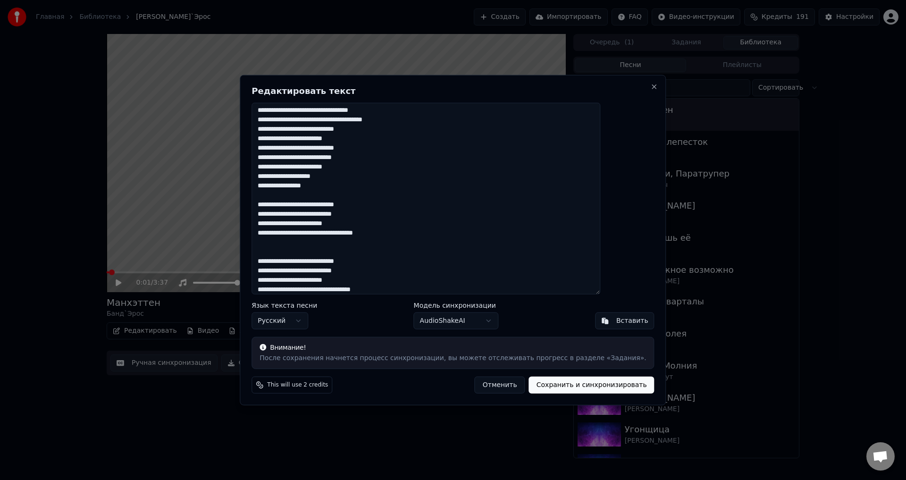
click at [484, 381] on button "Отменить" at bounding box center [500, 385] width 51 height 17
type textarea "**********"
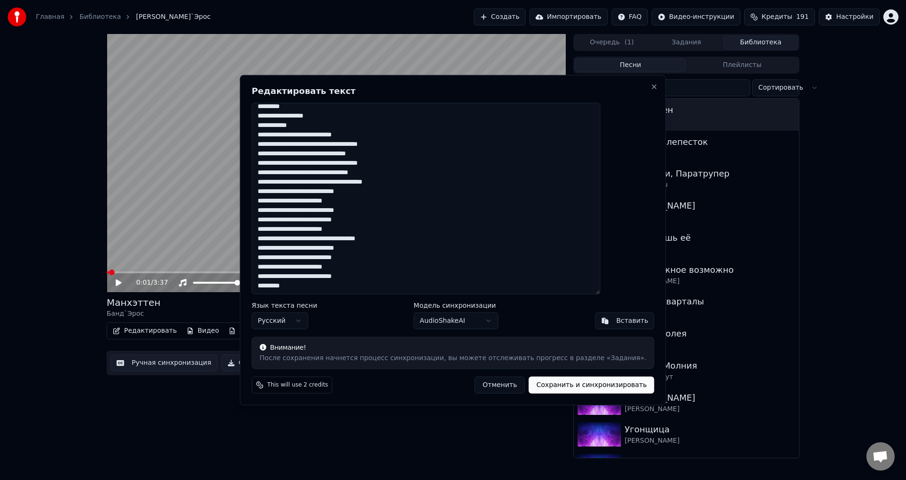
scroll to position [307, 0]
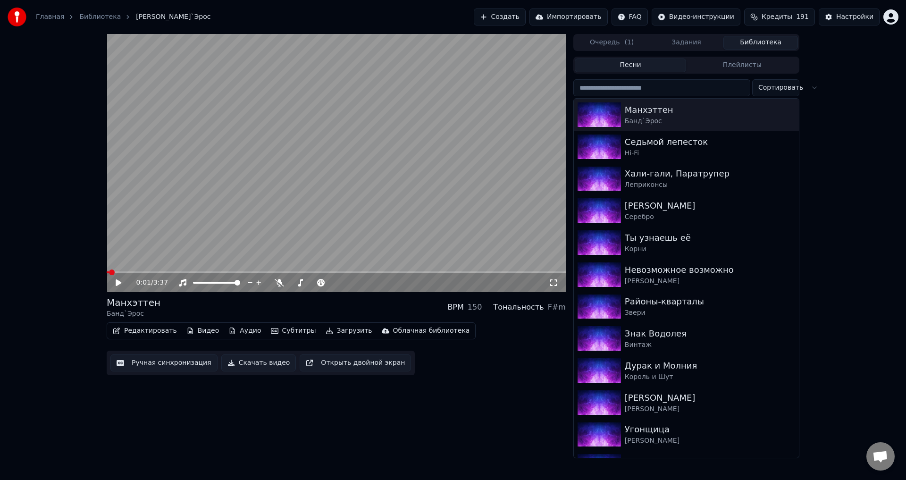
click at [155, 330] on button "Редактировать" at bounding box center [145, 330] width 72 height 13
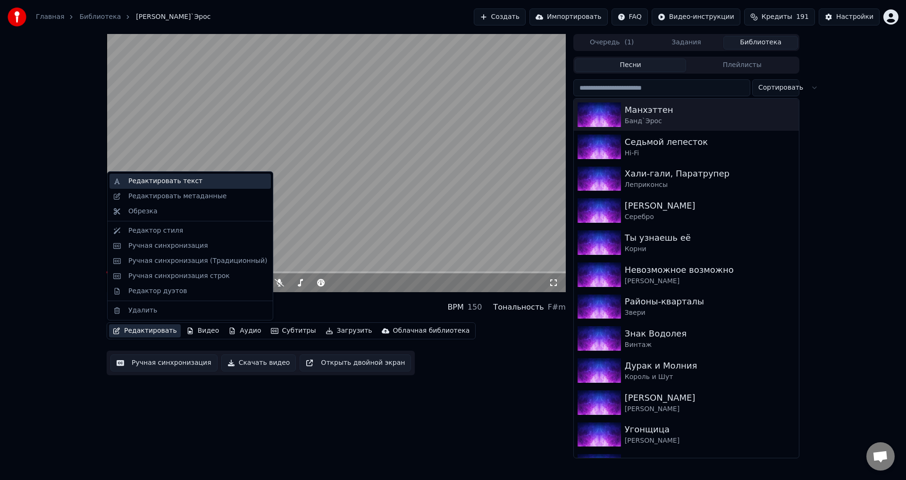
click at [174, 178] on div "Редактировать текст" at bounding box center [165, 181] width 74 height 9
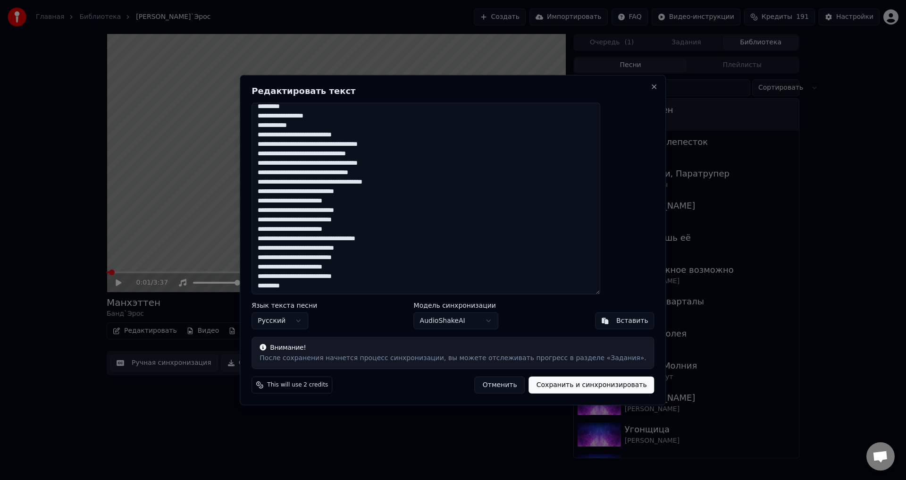
click at [395, 191] on textarea at bounding box center [426, 198] width 349 height 192
click at [373, 203] on textarea at bounding box center [426, 198] width 349 height 192
click at [287, 250] on textarea at bounding box center [426, 198] width 349 height 192
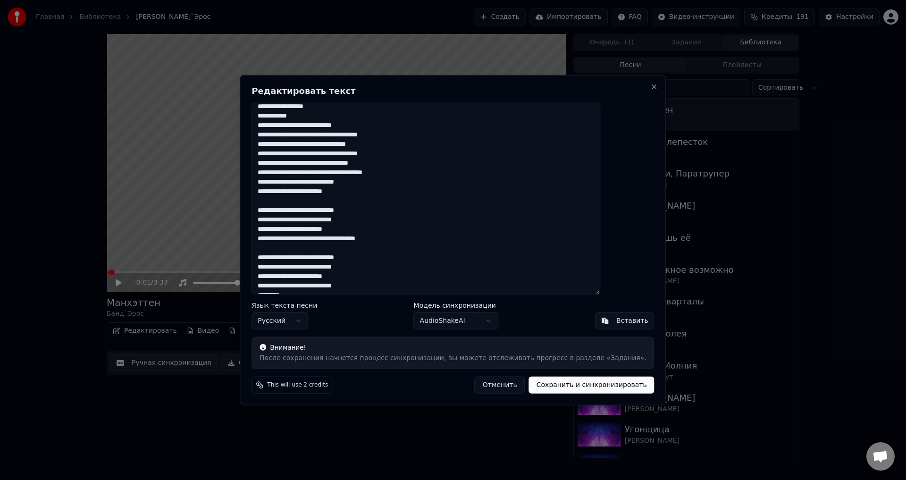
scroll to position [326, 0]
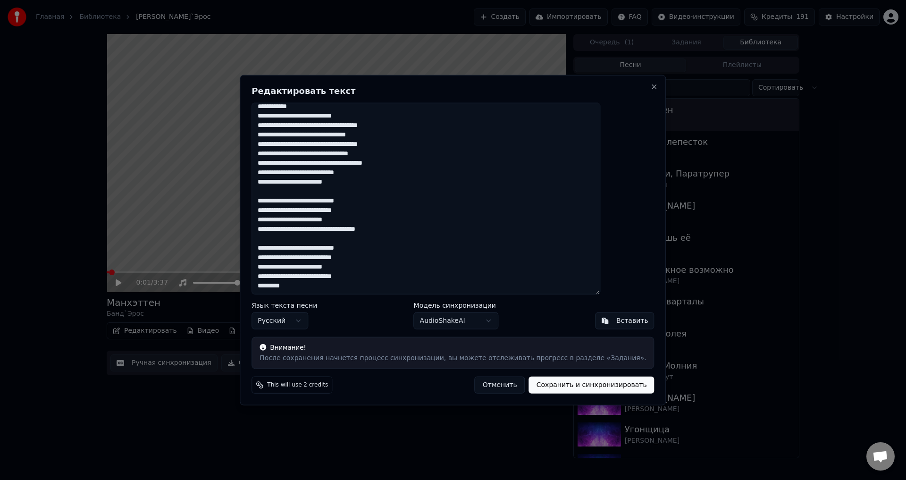
click at [379, 269] on textarea at bounding box center [426, 198] width 349 height 192
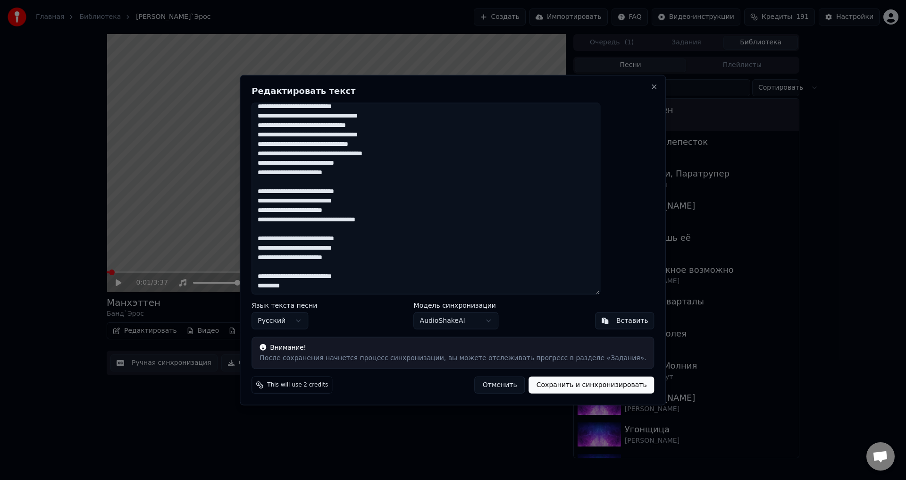
paste textarea "**********"
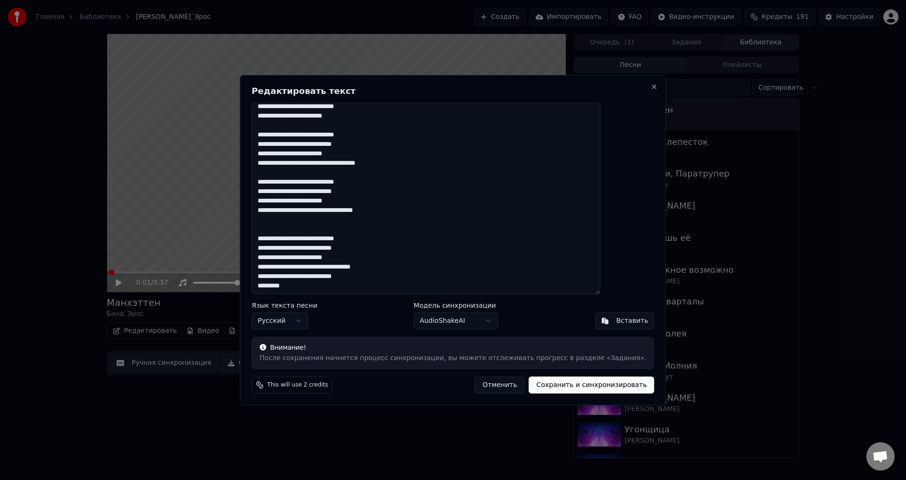
drag, startPoint x: 325, startPoint y: 287, endPoint x: 278, endPoint y: 278, distance: 47.7
click at [278, 278] on div "Редактировать текст Язык текста песни Русский Модель синхронизации AudioShakeAI…" at bounding box center [453, 240] width 426 height 331
click at [368, 277] on textarea at bounding box center [426, 198] width 349 height 192
drag, startPoint x: 421, startPoint y: 266, endPoint x: 283, endPoint y: 271, distance: 137.5
click at [283, 271] on textarea at bounding box center [426, 198] width 349 height 192
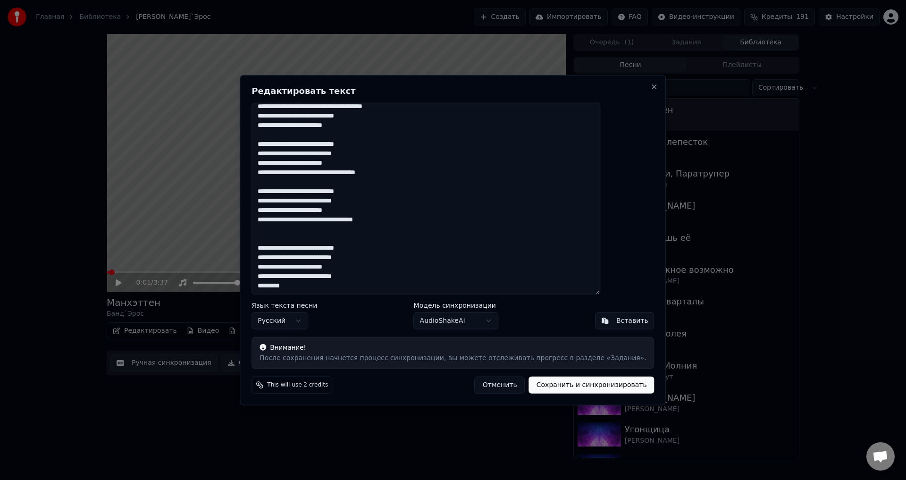
scroll to position [382, 0]
click at [351, 229] on textarea at bounding box center [426, 198] width 349 height 192
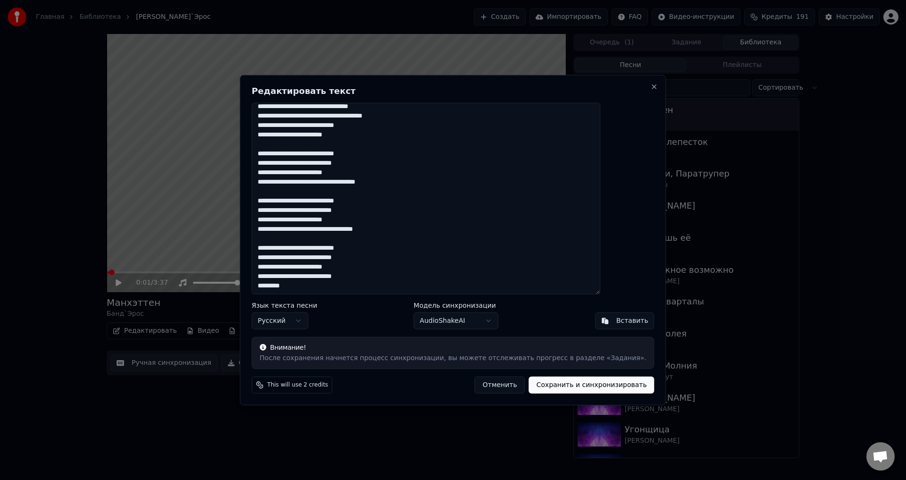
scroll to position [373, 0]
type textarea "**********"
click at [542, 383] on button "Сохранить и синхронизировать" at bounding box center [592, 385] width 126 height 17
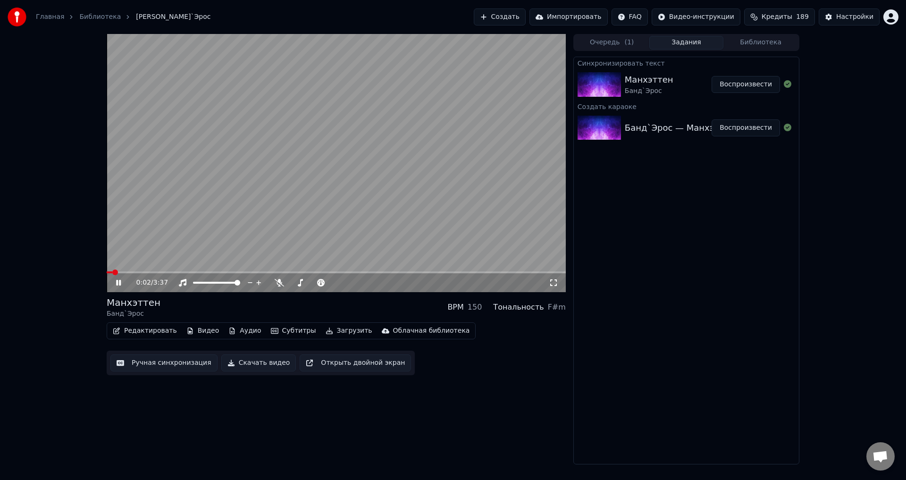
click at [384, 186] on video at bounding box center [336, 163] width 459 height 258
click at [481, 269] on video at bounding box center [336, 163] width 459 height 258
click at [483, 270] on video at bounding box center [336, 163] width 459 height 258
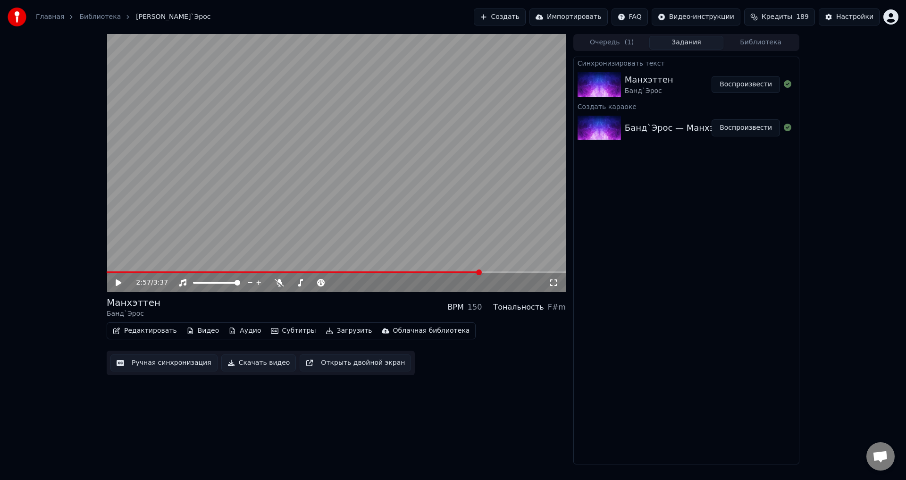
click at [481, 272] on span at bounding box center [336, 272] width 459 height 2
click at [356, 225] on video at bounding box center [336, 163] width 459 height 258
click at [357, 227] on video at bounding box center [336, 163] width 459 height 258
click at [155, 363] on button "Ручная синхронизация" at bounding box center [163, 363] width 107 height 17
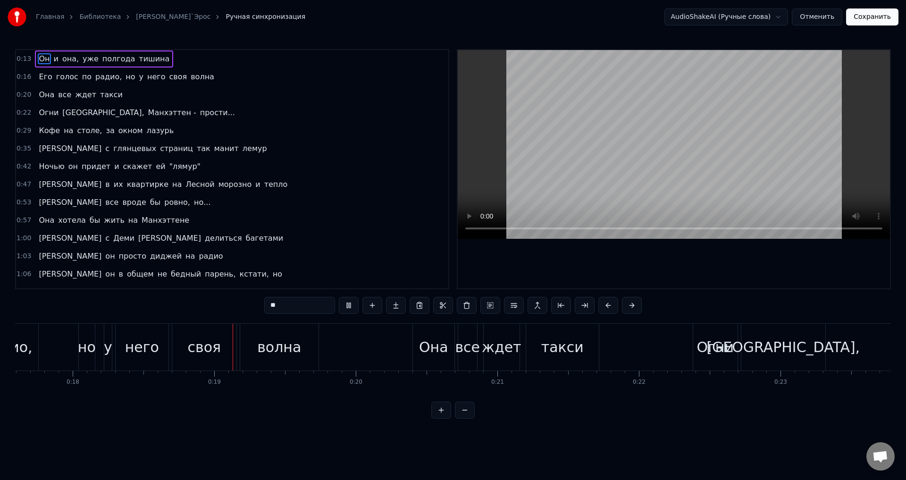
scroll to position [0, 2608]
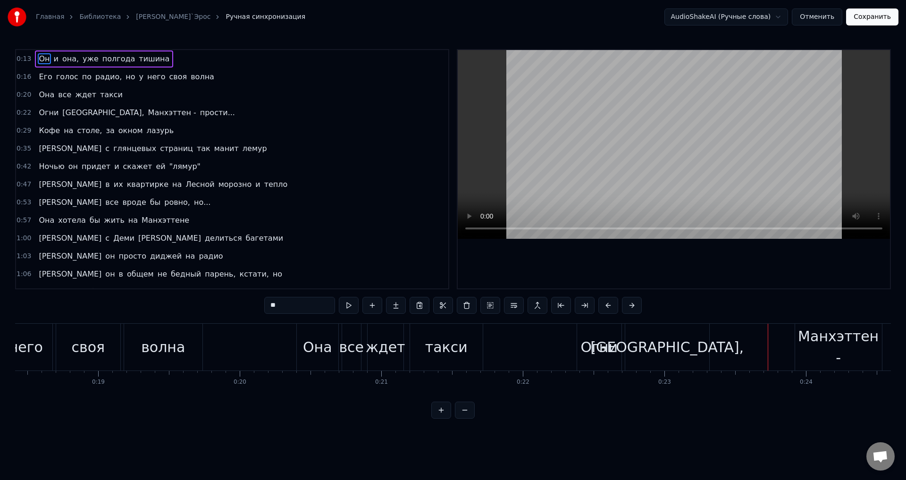
click at [353, 352] on div "все" at bounding box center [351, 347] width 25 height 21
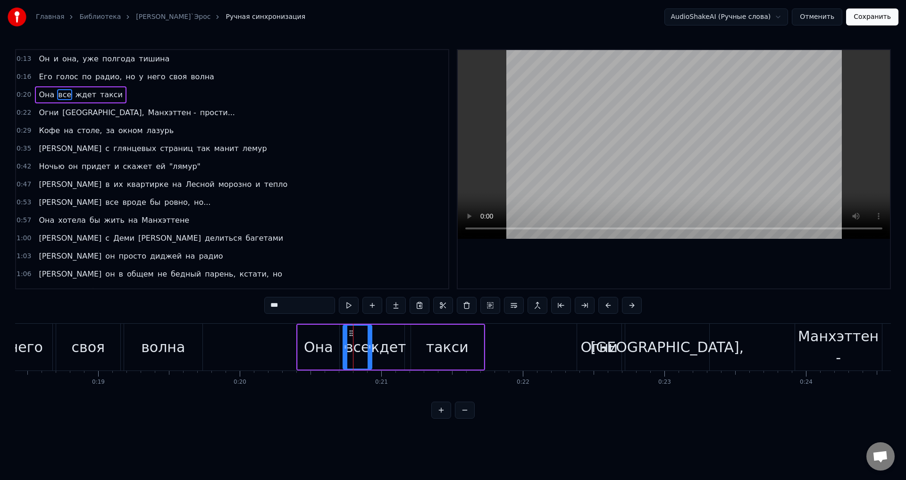
drag, startPoint x: 361, startPoint y: 352, endPoint x: 371, endPoint y: 352, distance: 9.9
click at [371, 352] on div at bounding box center [370, 347] width 4 height 43
click at [397, 352] on div "ждет" at bounding box center [387, 347] width 40 height 21
type input "****"
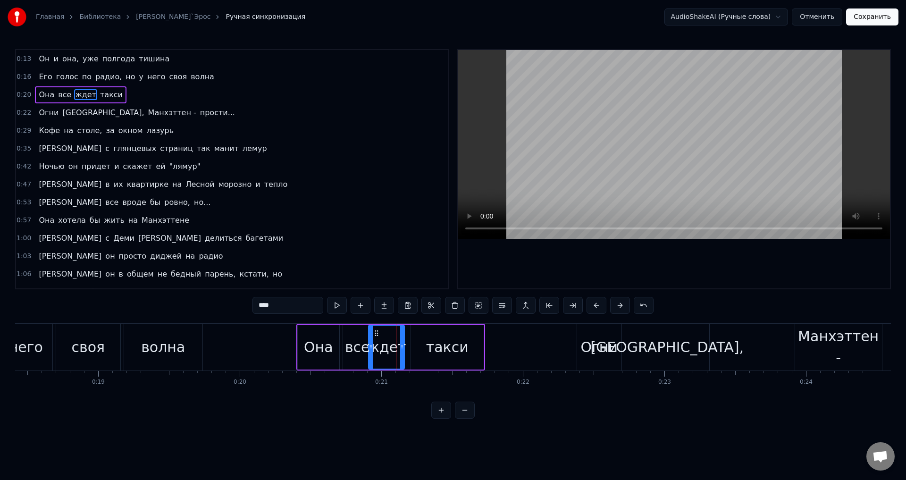
click at [404, 350] on div "ждет" at bounding box center [386, 347] width 37 height 45
drag, startPoint x: 377, startPoint y: 332, endPoint x: 381, endPoint y: 330, distance: 4.9
click at [381, 330] on icon at bounding box center [382, 334] width 8 height 8
drag, startPoint x: 381, startPoint y: 330, endPoint x: 387, endPoint y: 330, distance: 5.7
click at [387, 330] on icon at bounding box center [383, 334] width 8 height 8
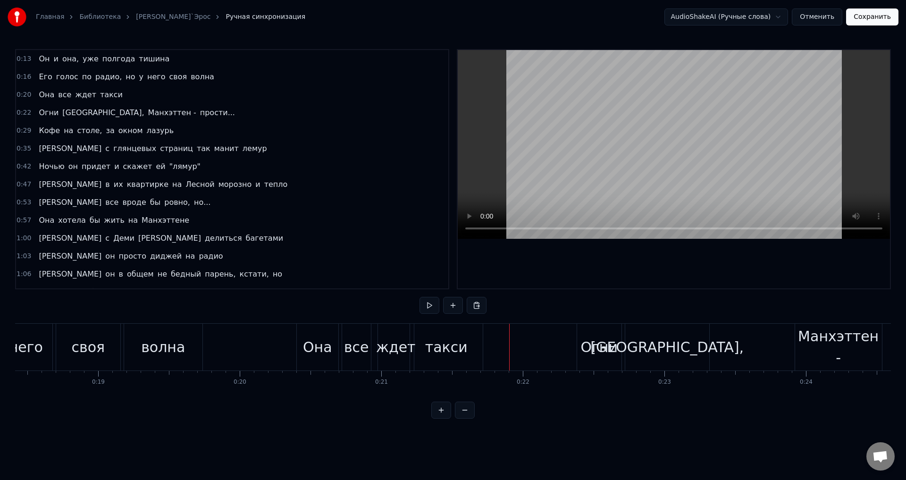
click at [319, 353] on div "Она" at bounding box center [317, 347] width 29 height 21
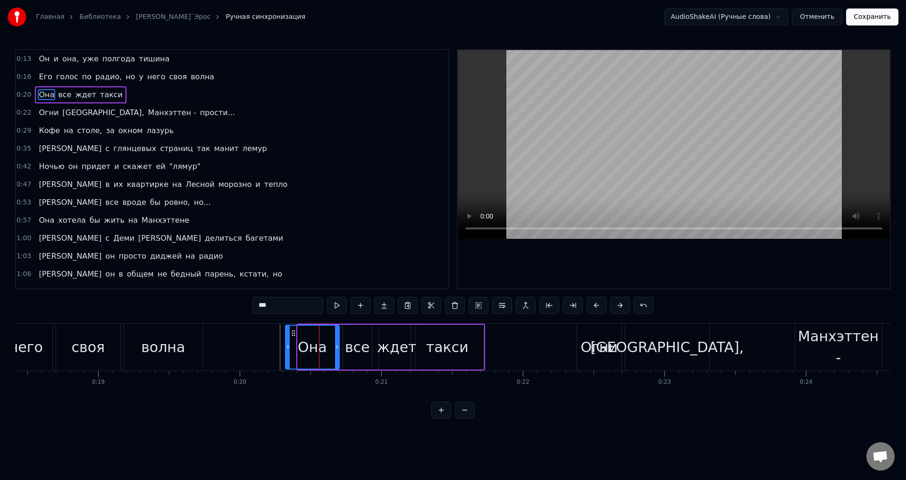
drag, startPoint x: 299, startPoint y: 344, endPoint x: 286, endPoint y: 346, distance: 13.0
click at [286, 346] on icon at bounding box center [288, 347] width 4 height 8
click at [345, 348] on div "все" at bounding box center [357, 347] width 29 height 45
drag, startPoint x: 345, startPoint y: 348, endPoint x: 339, endPoint y: 349, distance: 5.3
click at [340, 349] on icon at bounding box center [342, 347] width 4 height 8
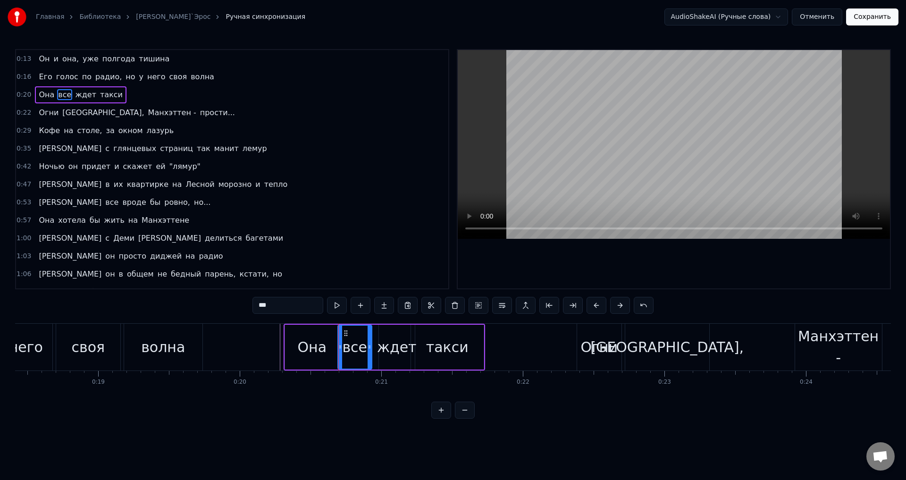
click at [380, 346] on div "ждет" at bounding box center [397, 347] width 36 height 45
click at [376, 346] on icon at bounding box center [378, 347] width 4 height 8
click at [431, 338] on div "такси" at bounding box center [447, 347] width 42 height 21
type input "*****"
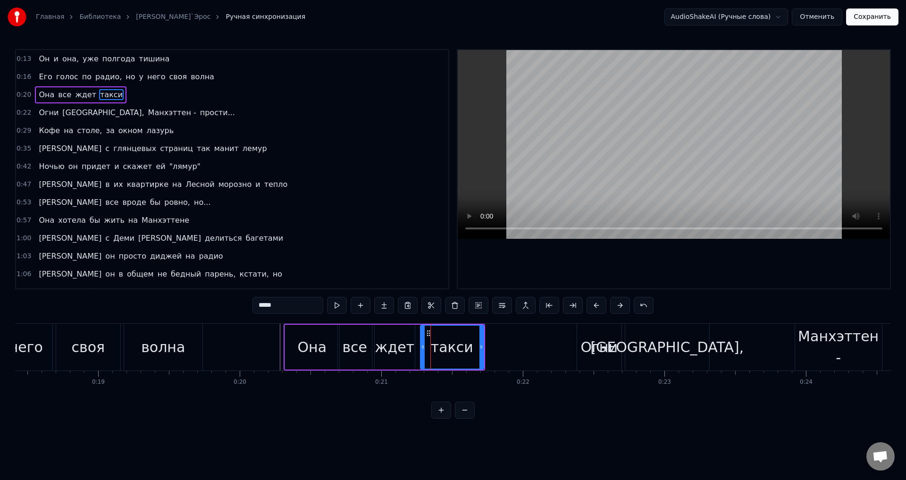
drag, startPoint x: 414, startPoint y: 346, endPoint x: 422, endPoint y: 345, distance: 8.1
click at [424, 345] on icon at bounding box center [423, 347] width 4 height 8
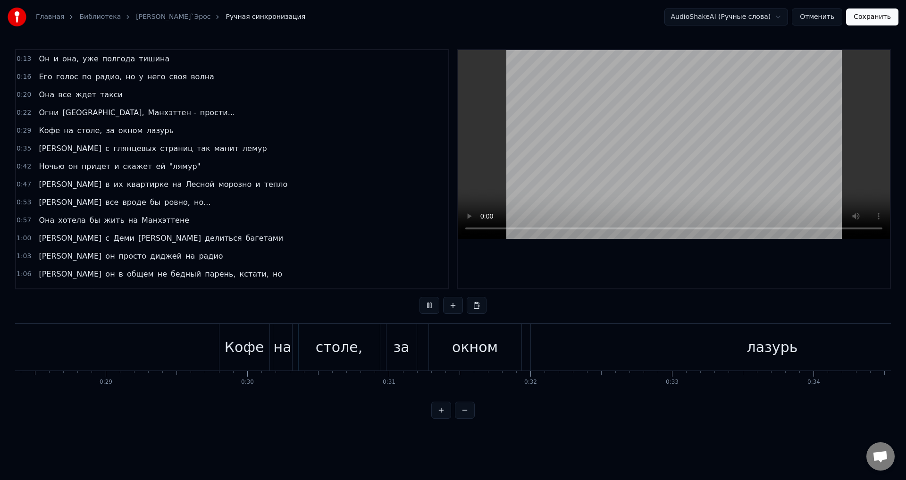
scroll to position [0, 4182]
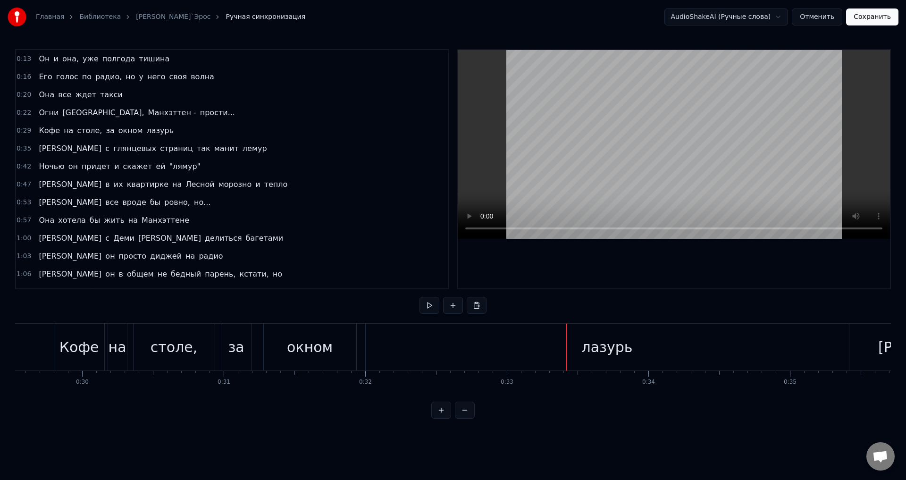
click at [617, 348] on div "лазурь" at bounding box center [607, 347] width 51 height 21
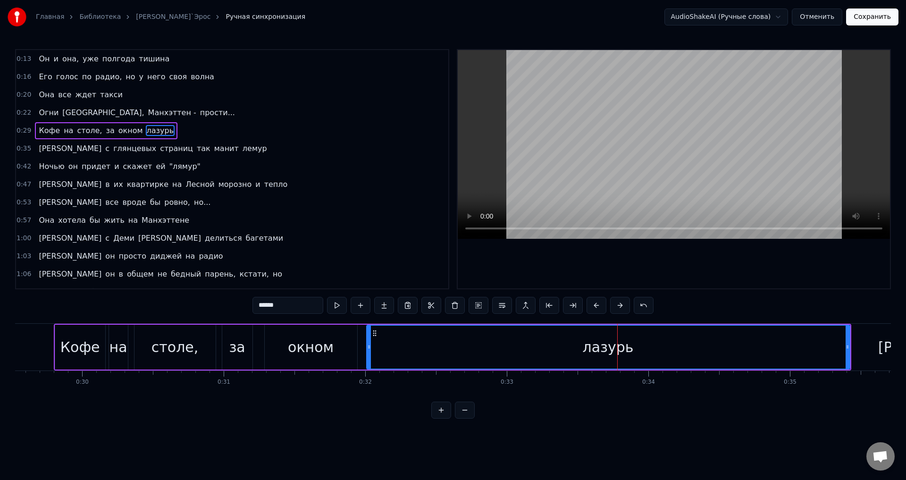
drag, startPoint x: 850, startPoint y: 340, endPoint x: 845, endPoint y: 335, distance: 7.7
click at [763, 343] on div "лазурь" at bounding box center [608, 347] width 484 height 45
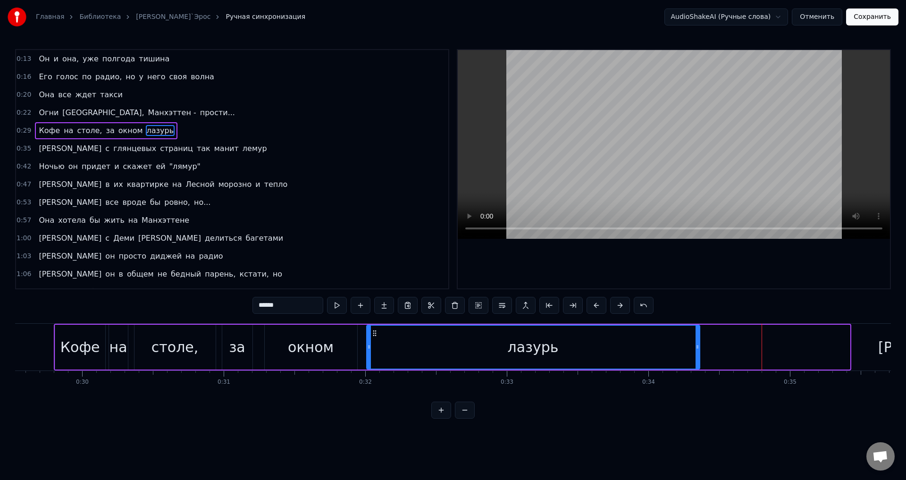
drag, startPoint x: 848, startPoint y: 335, endPoint x: 699, endPoint y: 338, distance: 149.7
click at [699, 338] on div at bounding box center [698, 347] width 4 height 43
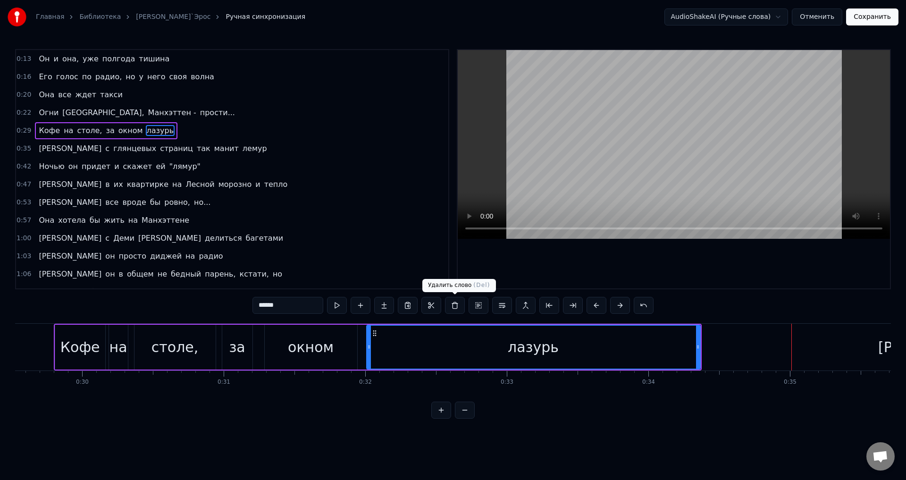
click at [443, 341] on div "лазурь" at bounding box center [533, 347] width 333 height 43
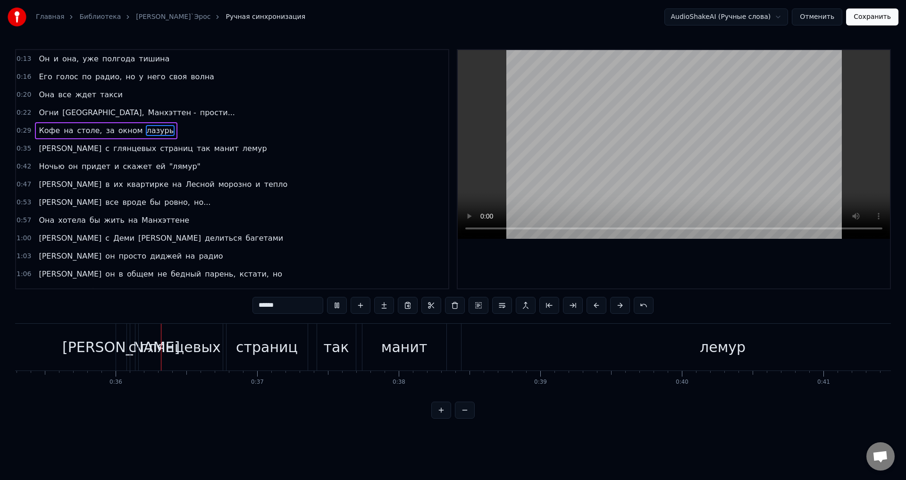
scroll to position [0, 4998]
click at [718, 343] on div "лемур" at bounding box center [723, 347] width 46 height 21
type input "*****"
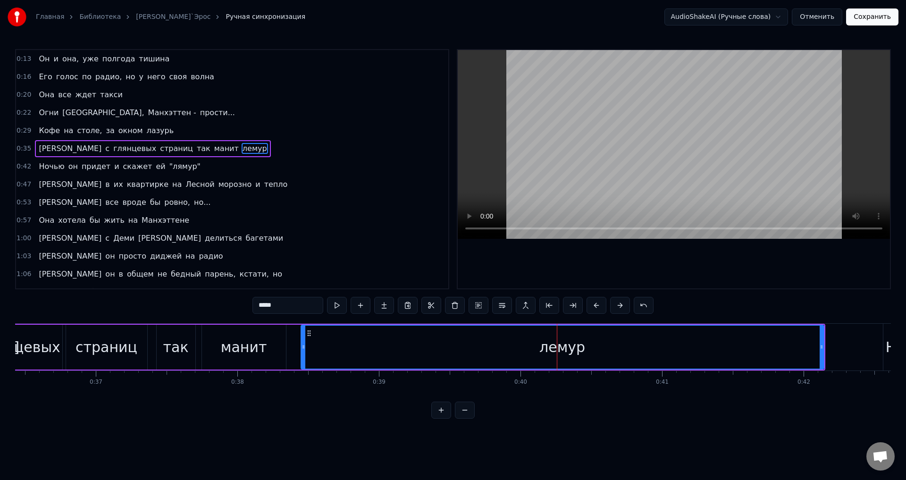
scroll to position [0, 5168]
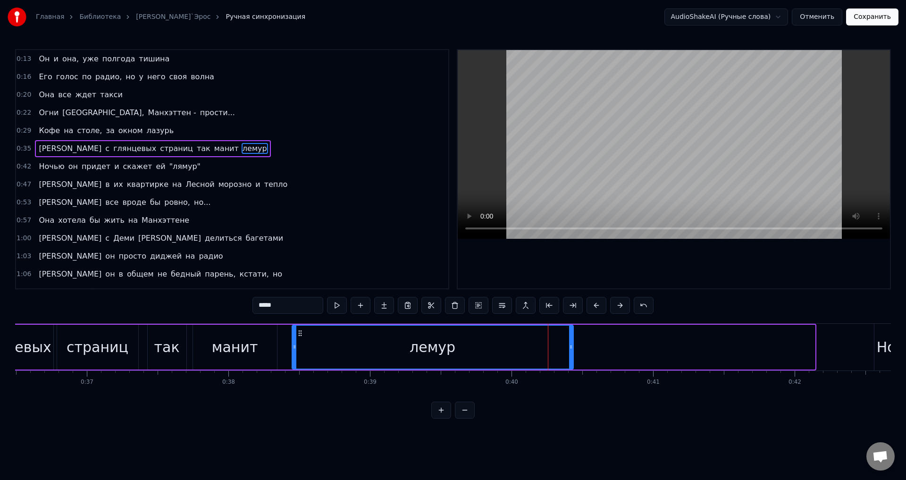
drag, startPoint x: 811, startPoint y: 345, endPoint x: 570, endPoint y: 333, distance: 242.0
click at [570, 333] on div at bounding box center [571, 347] width 4 height 43
